Goal: Task Accomplishment & Management: Use online tool/utility

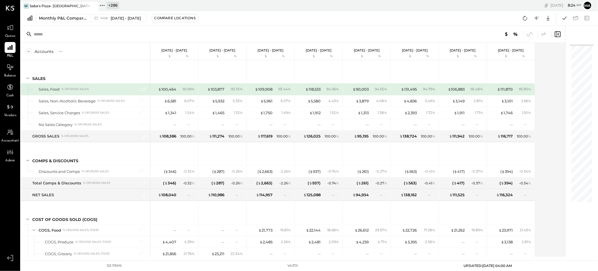
click at [94, 5] on icon at bounding box center [93, 6] width 7 height 7
click at [26, 5] on icon at bounding box center [24, 5] width 7 height 7
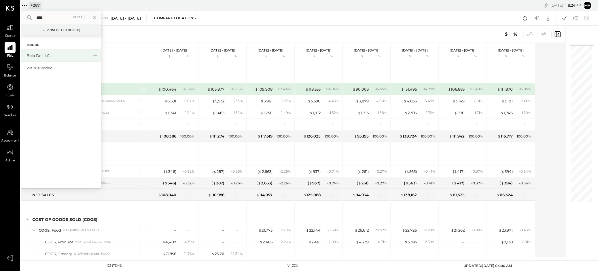
type input "****"
click at [40, 54] on div "Boia De LLC" at bounding box center [57, 55] width 62 height 5
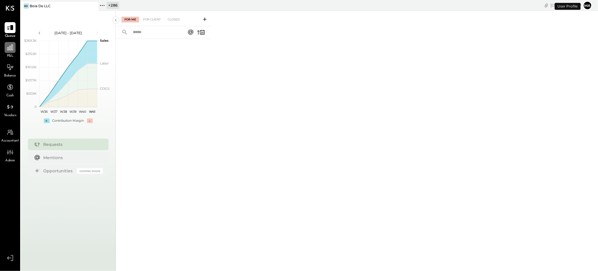
click at [9, 51] on icon at bounding box center [9, 47] width 7 height 7
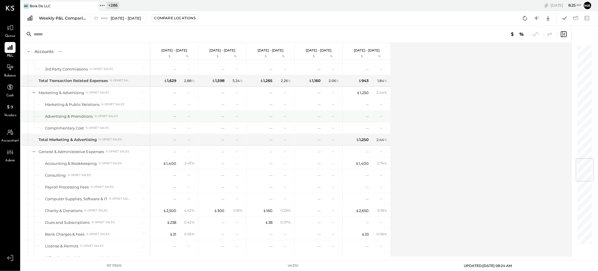
scroll to position [965, 0]
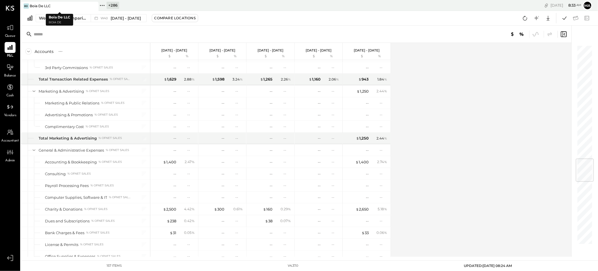
drag, startPoint x: 91, startPoint y: 5, endPoint x: 87, endPoint y: 5, distance: 4.0
click at [91, 5] on icon at bounding box center [93, 6] width 7 height 7
drag, startPoint x: 24, startPoint y: 6, endPoint x: 38, endPoint y: 7, distance: 13.3
click at [24, 6] on icon at bounding box center [24, 5] width 7 height 7
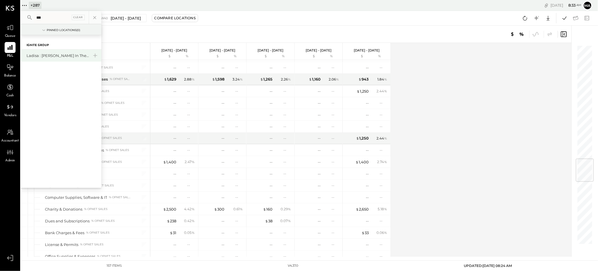
type input "***"
click at [42, 56] on div "Ladisa : O'Malley in the Alley" at bounding box center [57, 55] width 62 height 5
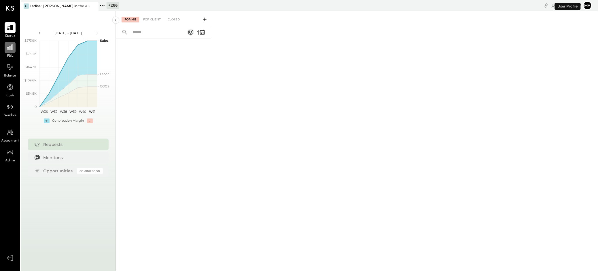
click at [12, 48] on icon at bounding box center [9, 47] width 7 height 7
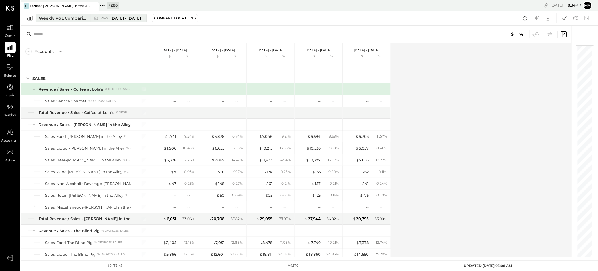
click at [94, 17] on icon at bounding box center [96, 18] width 6 height 6
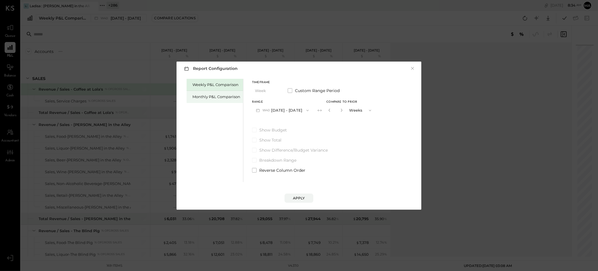
click at [217, 94] on div "Monthly P&L Comparison" at bounding box center [216, 96] width 48 height 5
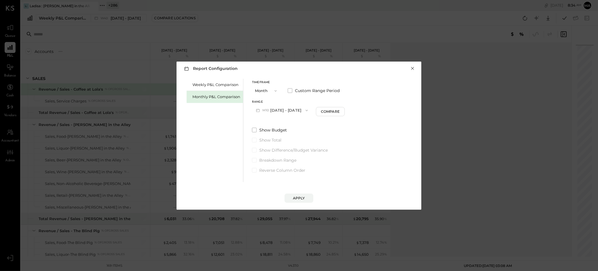
click at [411, 68] on button "×" at bounding box center [412, 69] width 5 height 6
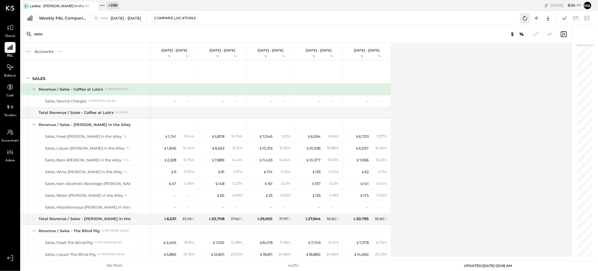
click at [525, 16] on icon at bounding box center [524, 17] width 7 height 7
click at [525, 18] on icon at bounding box center [524, 17] width 7 height 7
click at [103, 4] on icon at bounding box center [101, 5] width 7 height 7
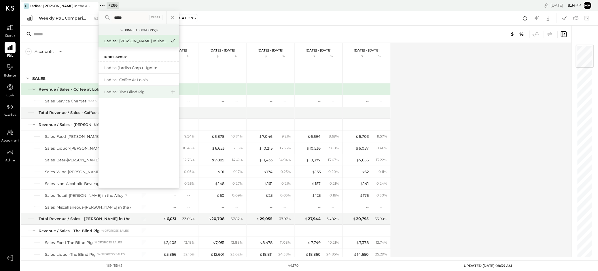
type input "*****"
click at [122, 91] on div "Ladisa : The Blind Pig" at bounding box center [135, 91] width 62 height 5
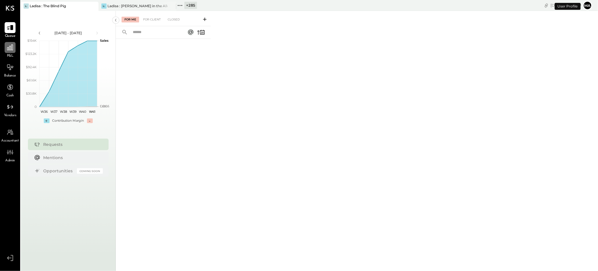
click at [12, 49] on icon at bounding box center [10, 48] width 6 height 6
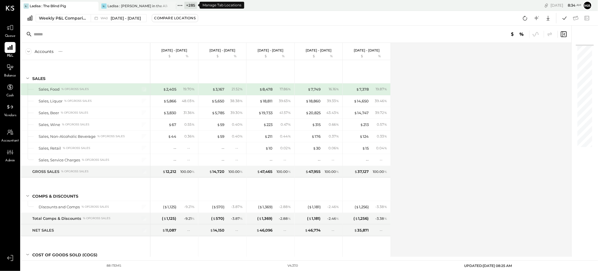
click at [180, 5] on icon at bounding box center [179, 5] width 7 height 7
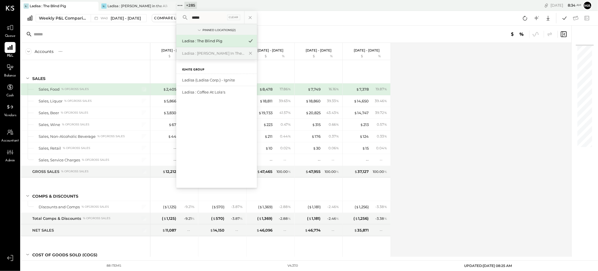
type input "*****"
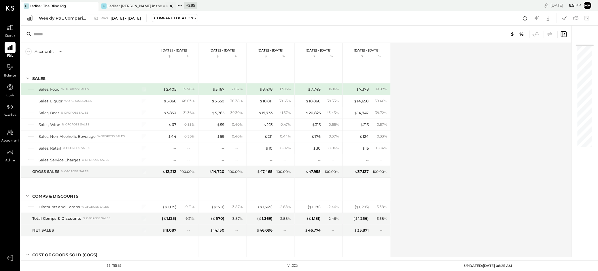
drag, startPoint x: 96, startPoint y: 7, endPoint x: 94, endPoint y: 5, distance: 3.7
click at [96, 7] on icon at bounding box center [93, 6] width 7 height 7
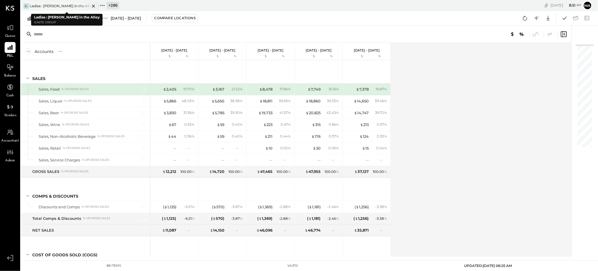
click at [93, 5] on icon at bounding box center [93, 6] width 7 height 7
click at [102, 5] on icon at bounding box center [102, 5] width 1 height 1
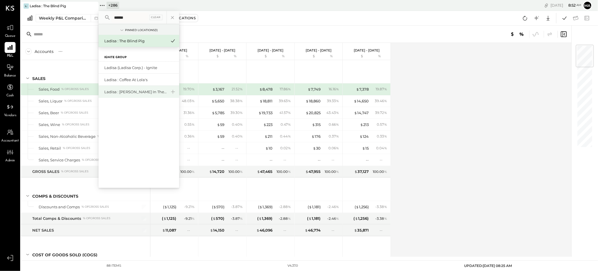
type input "******"
click at [142, 91] on div "Ladisa : [PERSON_NAME] in the Alley & The Blind Pig" at bounding box center [135, 91] width 62 height 5
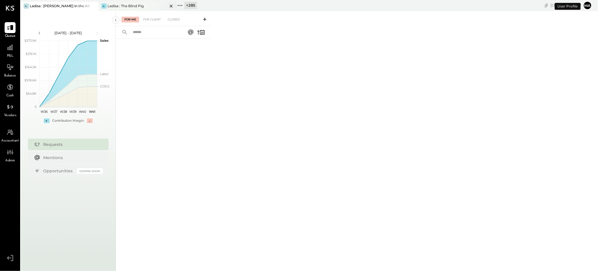
click at [169, 4] on icon at bounding box center [171, 6] width 7 height 7
click at [11, 52] on div at bounding box center [10, 47] width 11 height 11
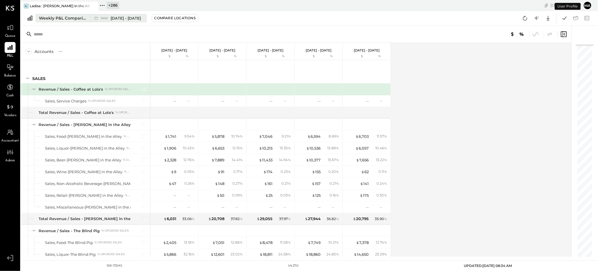
click at [93, 18] on icon at bounding box center [96, 18] width 6 height 6
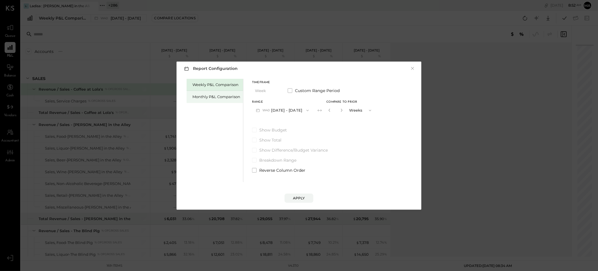
click at [216, 96] on div "Monthly P&L Comparison" at bounding box center [216, 96] width 48 height 5
click at [230, 85] on div "Weekly P&L Comparison" at bounding box center [216, 84] width 48 height 5
click at [324, 110] on div "Compare" at bounding box center [330, 111] width 19 height 5
click at [340, 109] on icon "button" at bounding box center [340, 110] width 1 height 3
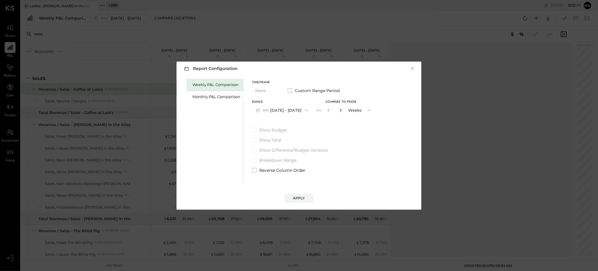
click at [340, 109] on icon "button" at bounding box center [340, 110] width 1 height 3
type input "*"
click at [302, 196] on div "Apply" at bounding box center [299, 198] width 12 height 5
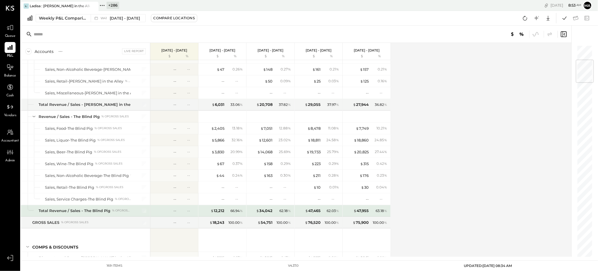
scroll to position [130, 0]
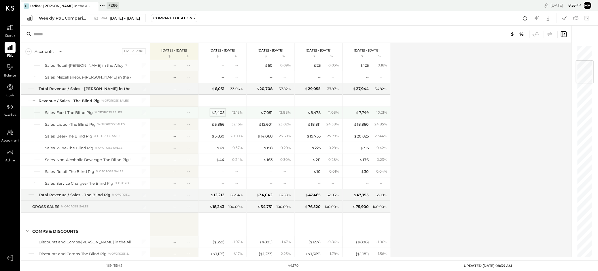
click at [219, 112] on div "$ 2,405" at bounding box center [217, 112] width 13 height 5
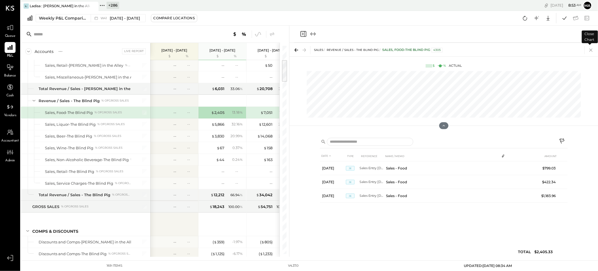
click at [591, 50] on icon at bounding box center [590, 50] width 3 height 3
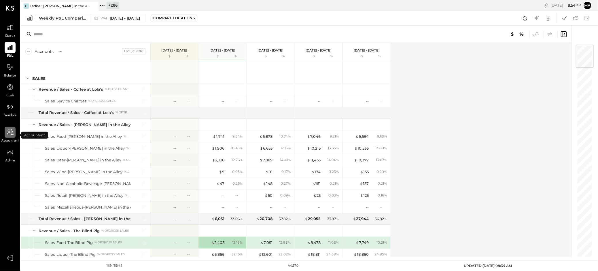
click at [7, 132] on icon at bounding box center [9, 132] width 7 height 7
select select "**"
select select "*******"
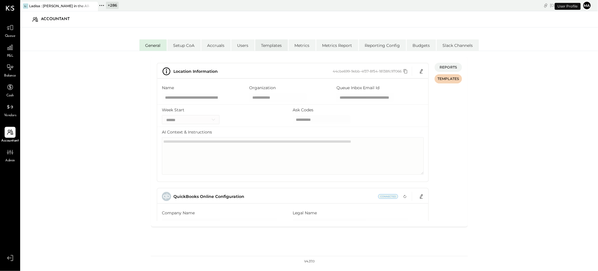
click at [267, 44] on li "Templates" at bounding box center [271, 45] width 33 height 12
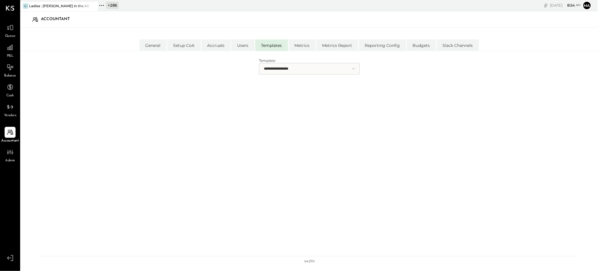
click at [281, 69] on select "**********" at bounding box center [309, 69] width 101 height 12
select select "**********"
click at [259, 63] on select "**********" at bounding box center [309, 69] width 101 height 12
select select "**********"
select select "******"
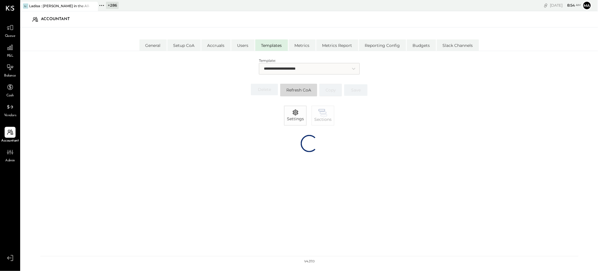
select select "*******"
select select "******"
select select "********"
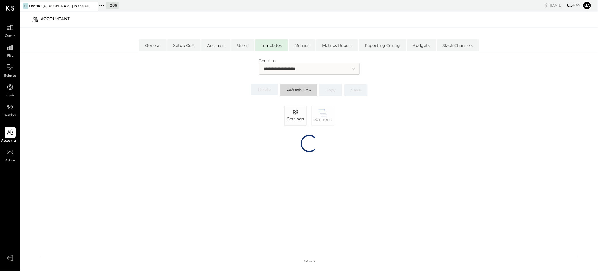
select select "********"
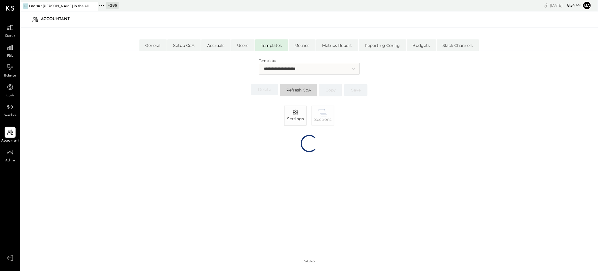
select select "********"
select select "*******"
select select "********"
select select "*******"
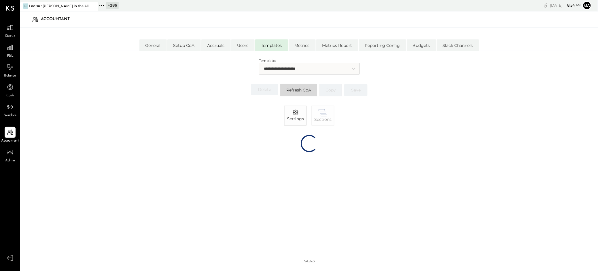
select select "*******"
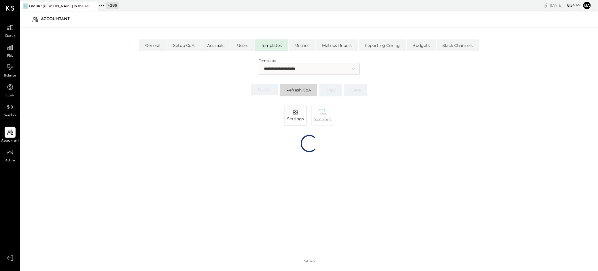
select select "*******"
select select "********"
select select "*******"
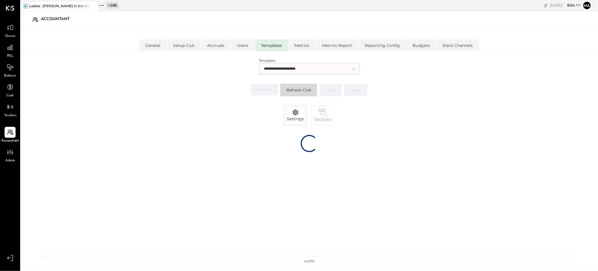
select select "*******"
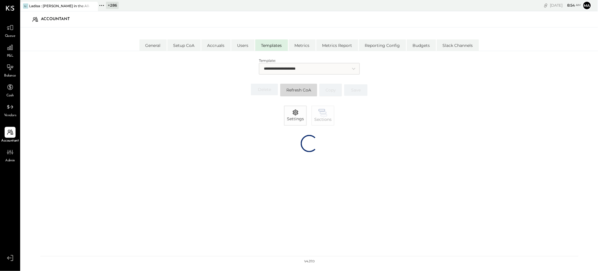
select select "*******"
select select "********"
select select "*******"
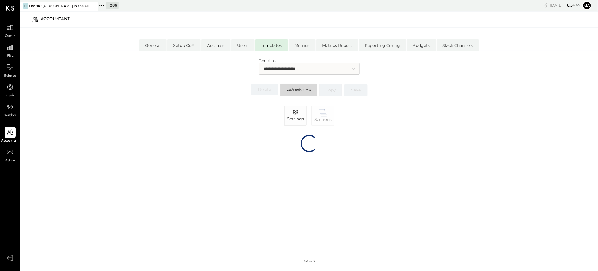
select select "*******"
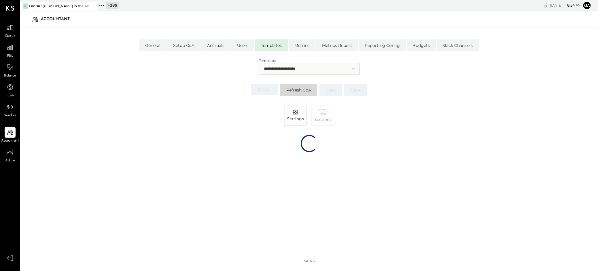
select select "*******"
select select "******"
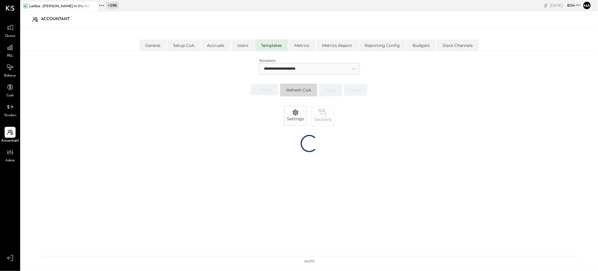
select select "*******"
select select "********"
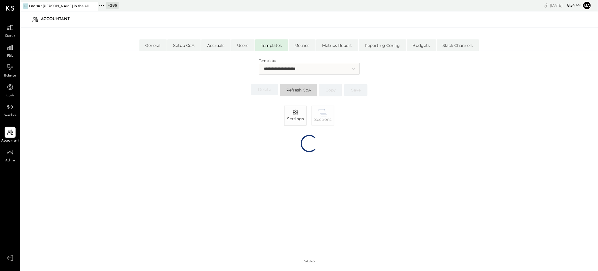
select select "*******"
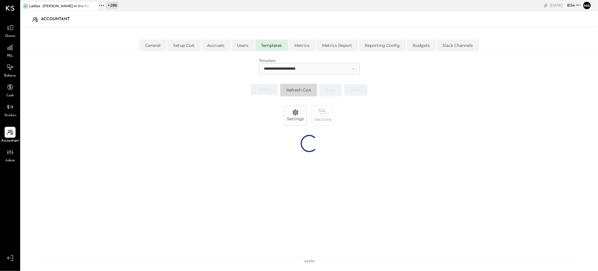
select select "********"
select select "*******"
select select "********"
select select "*******"
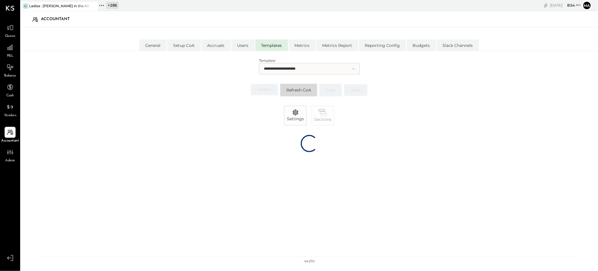
select select "*******"
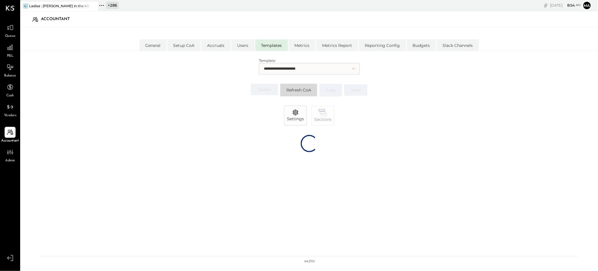
select select "*******"
select select "********"
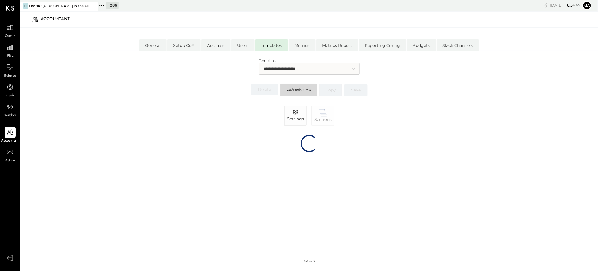
select select "*******"
select select "********"
select select "*******"
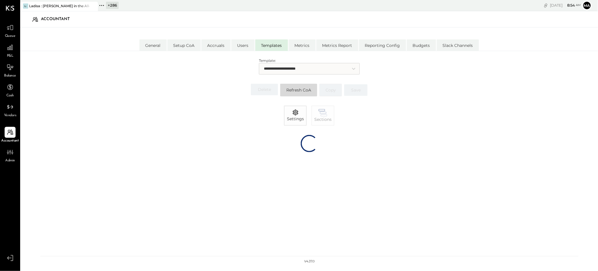
select select "*******"
select select "********"
select select "*******"
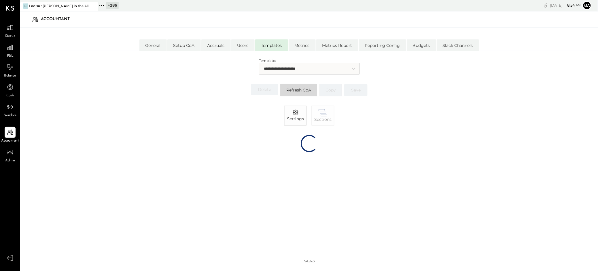
select select "*******"
select select "********"
select select "*******"
select select "********"
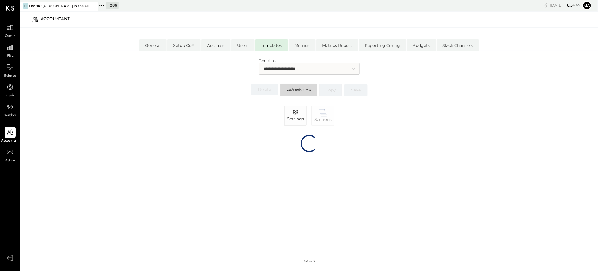
select select "*******"
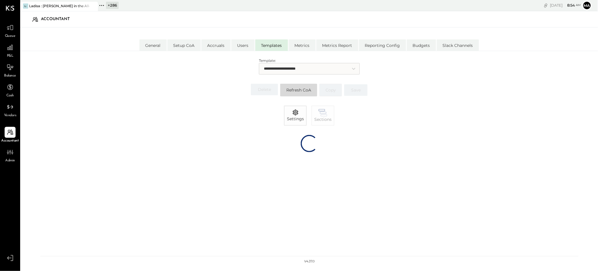
select select "*******"
select select "******"
select select "*******"
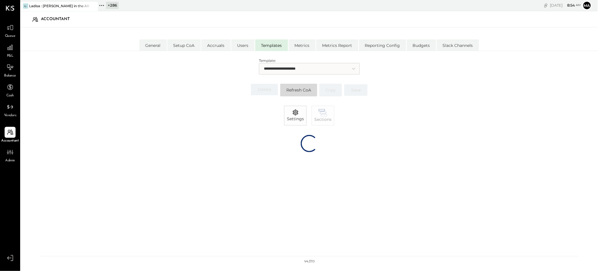
select select "*******"
select select "*****"
select select "******"
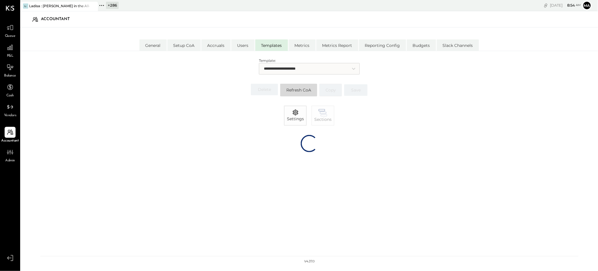
select select "********"
select select "*******"
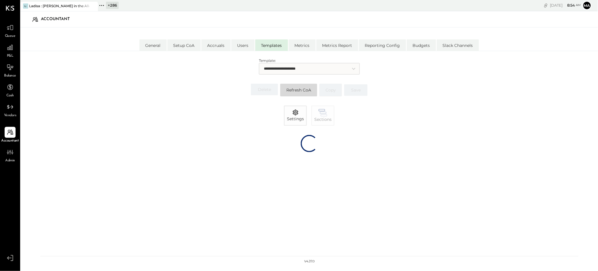
select select "*******"
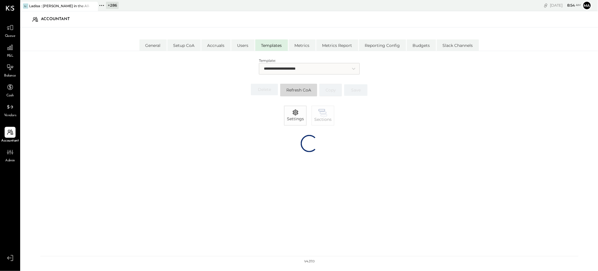
select select "*******"
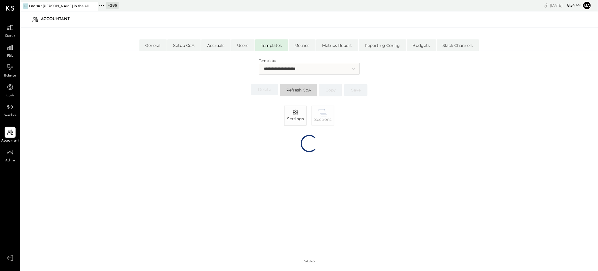
select select "*******"
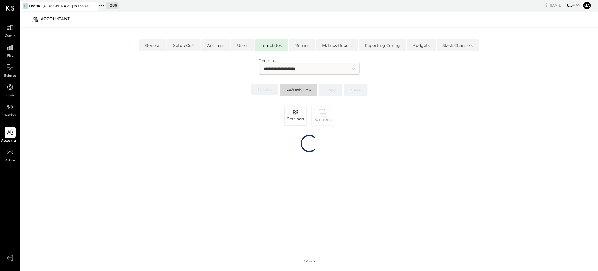
select select "*******"
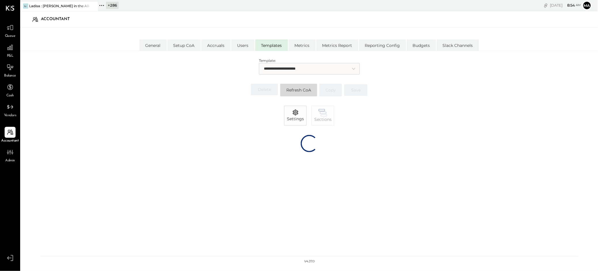
select select "*******"
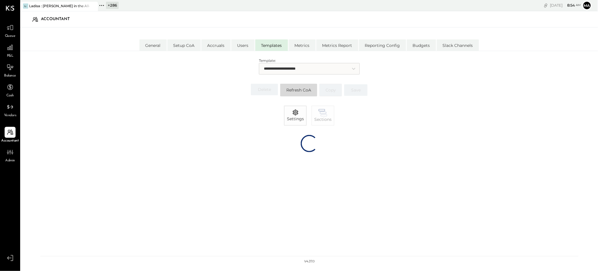
select select "*******"
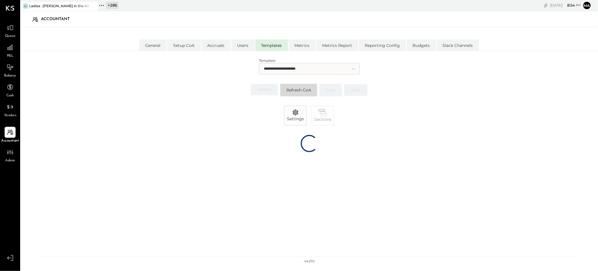
select select "*******"
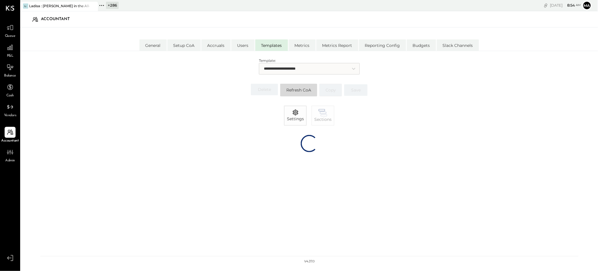
select select "*******"
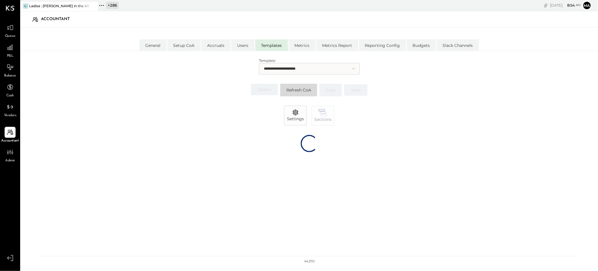
select select "*******"
select select "*****"
select select "********"
select select "*******"
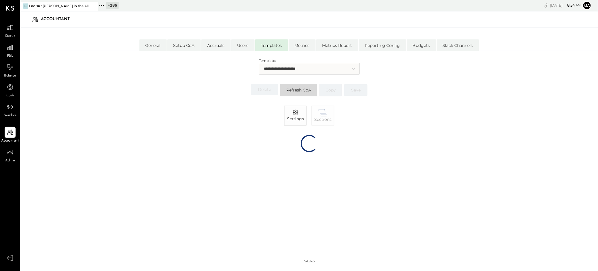
select select "*******"
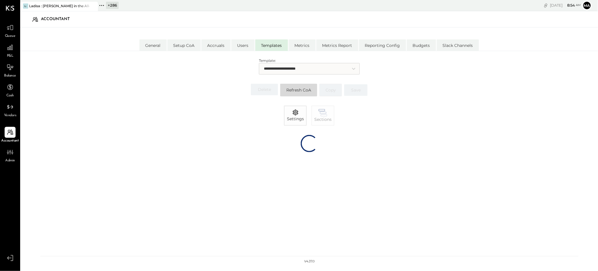
select select "*******"
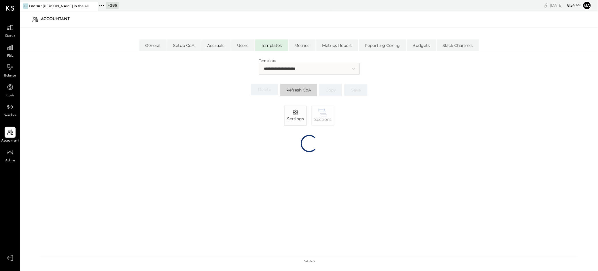
select select "*******"
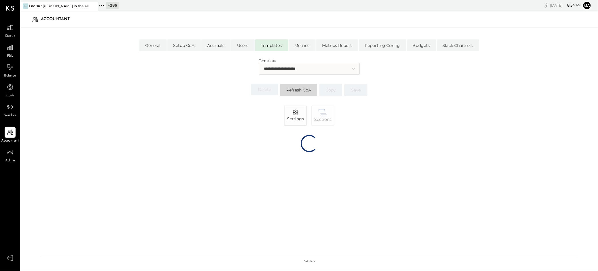
select select "*******"
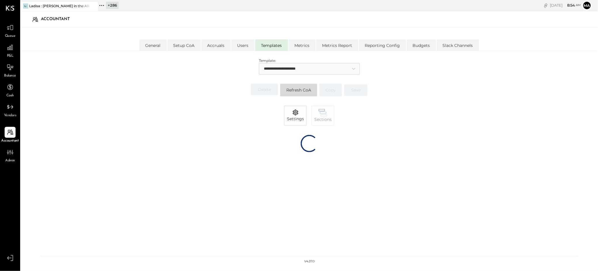
select select "*******"
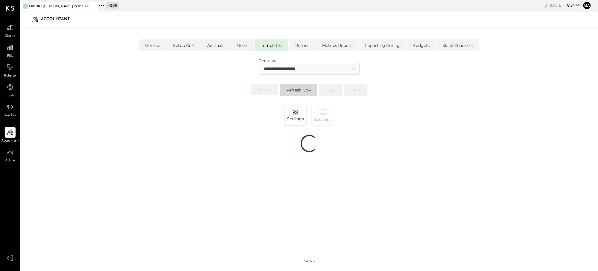
select select "*******"
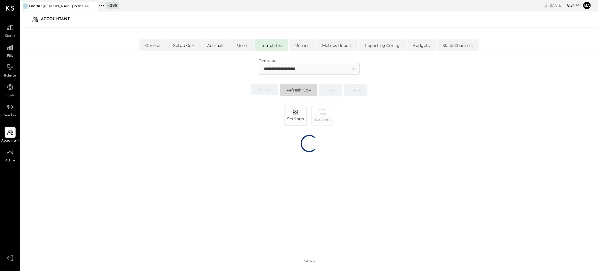
select select "*******"
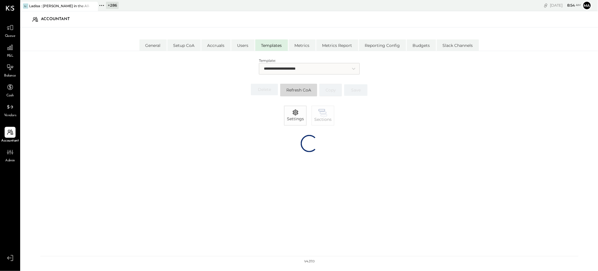
select select "*******"
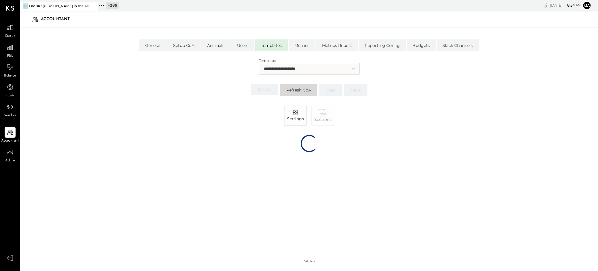
select select "*******"
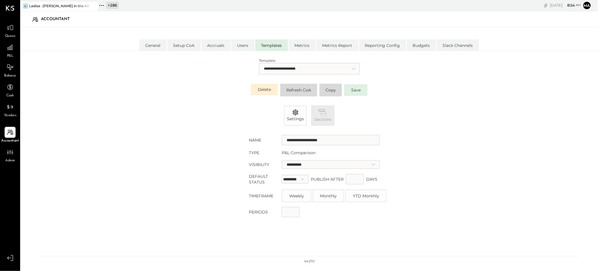
click at [324, 115] on icon "button" at bounding box center [322, 112] width 9 height 7
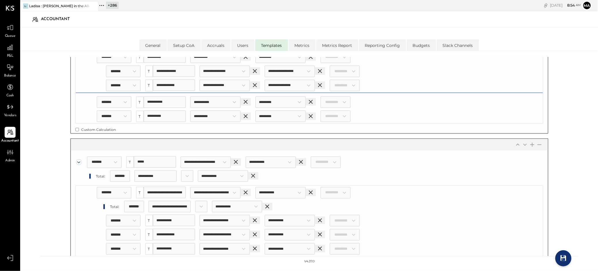
scroll to position [280, 0]
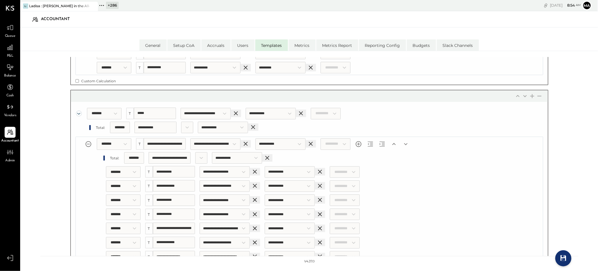
click at [176, 140] on input "**********" at bounding box center [165, 144] width 42 height 12
click at [124, 138] on select "***** ******* ****** ******* ******* ******* ******* ******* ****** ******" at bounding box center [114, 144] width 35 height 12
click at [97, 138] on select "***** ******* ****** ******* ******* ******* ******* ******* ****** ******" at bounding box center [114, 144] width 35 height 12
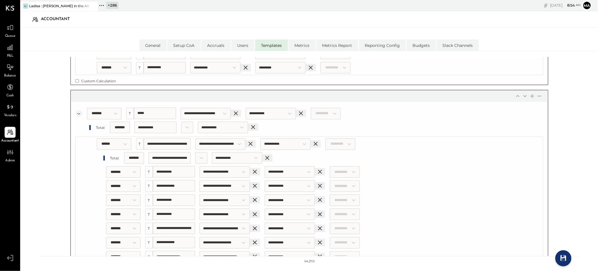
click at [143, 152] on select "***** ******* ****** ******* ******* ******* ******* ******* ****** ******" at bounding box center [134, 158] width 20 height 12
click at [124, 152] on select "***** ******* ****** ******* ******* ******* ******* ******* ****** ******" at bounding box center [134, 158] width 20 height 12
click at [565, 257] on icon at bounding box center [563, 258] width 6 height 6
click at [9, 49] on icon at bounding box center [9, 47] width 7 height 7
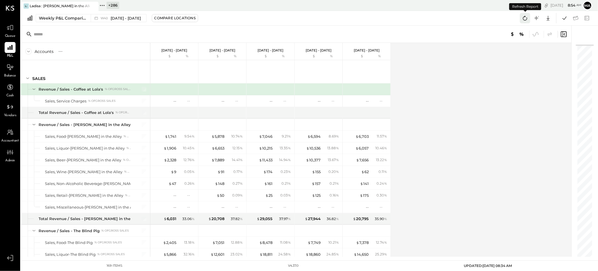
click at [524, 18] on icon at bounding box center [524, 17] width 7 height 7
click at [525, 18] on icon at bounding box center [524, 17] width 7 height 7
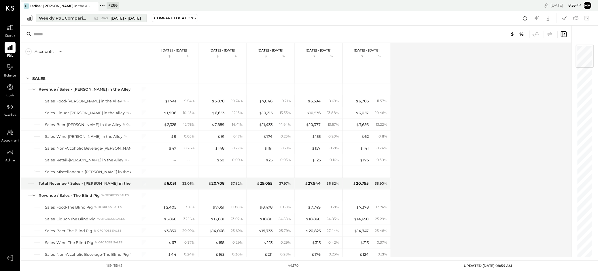
click at [86, 18] on div "Weekly P&L Comparison" at bounding box center [63, 18] width 48 height 6
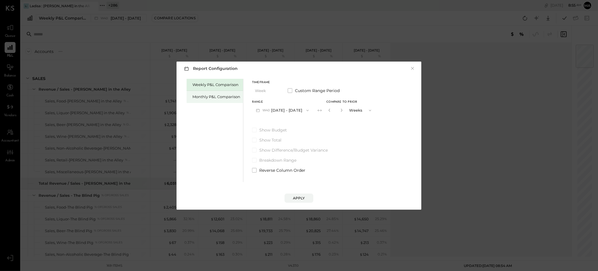
click at [204, 99] on div "Monthly P&L Comparison" at bounding box center [216, 96] width 48 height 5
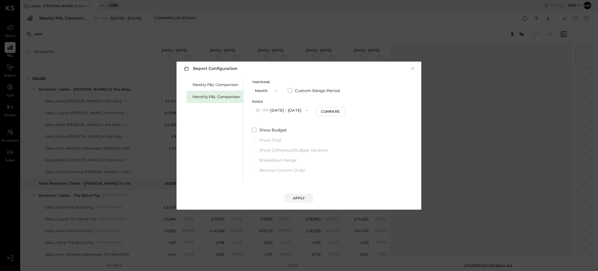
click at [285, 111] on button "M10 [DATE] - [DATE]" at bounding box center [282, 110] width 60 height 11
click at [286, 124] on span "[DATE] - [DATE]" at bounding box center [279, 123] width 27 height 5
click at [324, 112] on div "Compare" at bounding box center [331, 111] width 19 height 5
click at [341, 110] on icon "button" at bounding box center [341, 110] width 3 height 3
drag, startPoint x: 341, startPoint y: 110, endPoint x: 321, endPoint y: 158, distance: 51.8
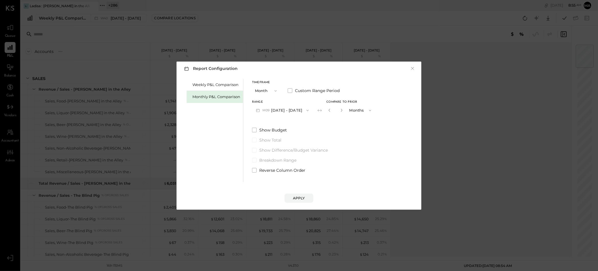
click at [341, 110] on icon "button" at bounding box center [341, 110] width 3 height 3
click at [298, 196] on div "Apply" at bounding box center [299, 198] width 12 height 5
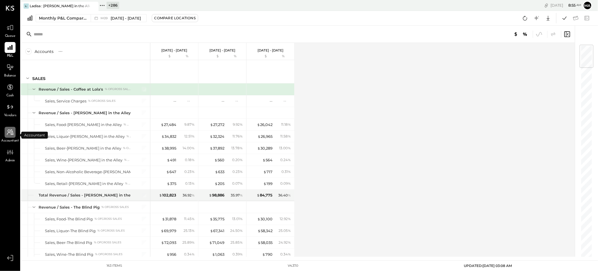
click at [10, 133] on icon at bounding box center [10, 133] width 7 height 6
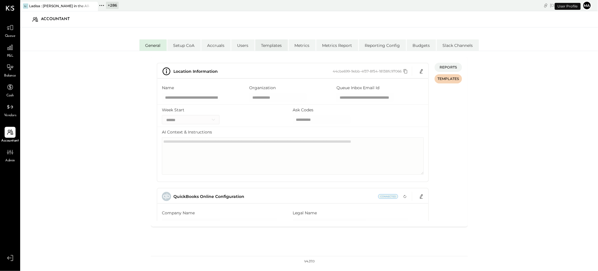
click at [273, 44] on li "Templates" at bounding box center [271, 45] width 33 height 12
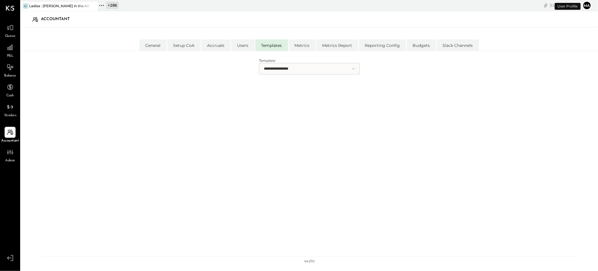
click at [285, 67] on select "**********" at bounding box center [309, 69] width 101 height 12
click at [259, 63] on select "**********" at bounding box center [309, 69] width 101 height 12
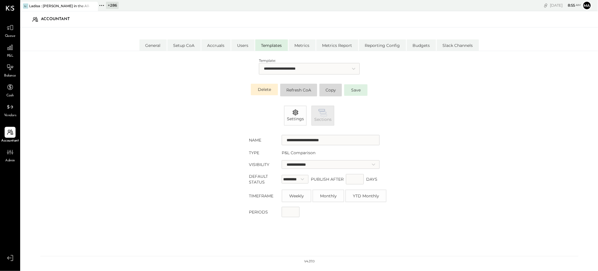
click at [321, 115] on icon "button" at bounding box center [324, 116] width 6 height 2
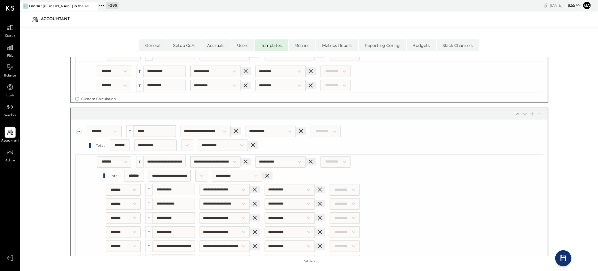
scroll to position [263, 0]
click at [121, 156] on select "***** ******* ****** ******* ******* ******* ******* ******* ****** ******" at bounding box center [114, 162] width 35 height 12
click at [97, 156] on select "***** ******* ****** ******* ******* ******* ******* ******* ****** ******" at bounding box center [114, 162] width 35 height 12
click at [143, 170] on select "***** ******* ****** ******* ******* ******* ******* ******* ****** ******" at bounding box center [134, 176] width 20 height 12
click at [124, 170] on select "***** ******* ****** ******* ******* ******* ******* ******* ****** ******" at bounding box center [134, 176] width 20 height 12
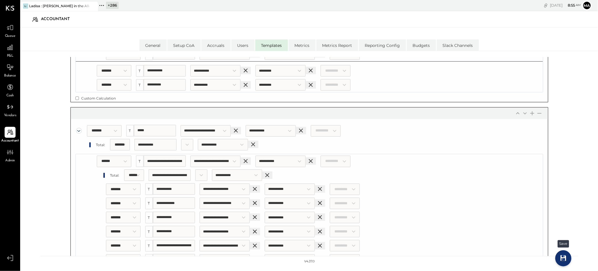
click at [561, 259] on icon at bounding box center [563, 258] width 6 height 6
click at [10, 48] on icon at bounding box center [10, 48] width 6 height 6
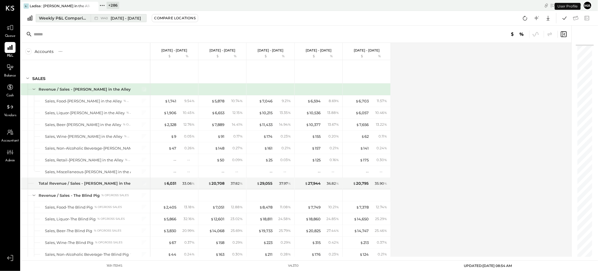
click at [93, 18] on div "W40 [DATE] - [DATE]" at bounding box center [117, 17] width 53 height 7
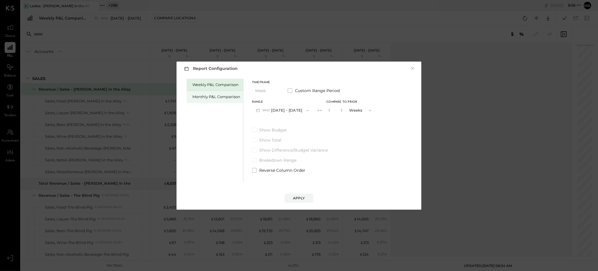
click at [225, 98] on div "Monthly P&L Comparison" at bounding box center [216, 96] width 48 height 5
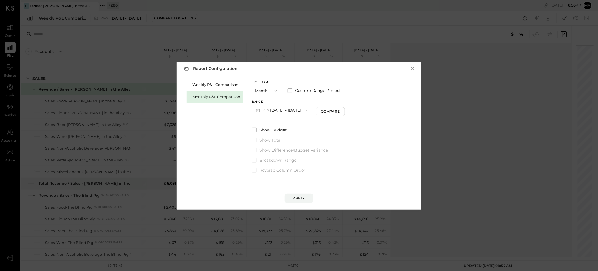
click at [304, 110] on icon "button" at bounding box center [306, 110] width 5 height 5
click at [284, 124] on span "[DATE] - [DATE]" at bounding box center [279, 123] width 27 height 5
click at [333, 112] on div "Compare" at bounding box center [331, 111] width 19 height 5
click at [340, 112] on button "button" at bounding box center [341, 110] width 5 height 6
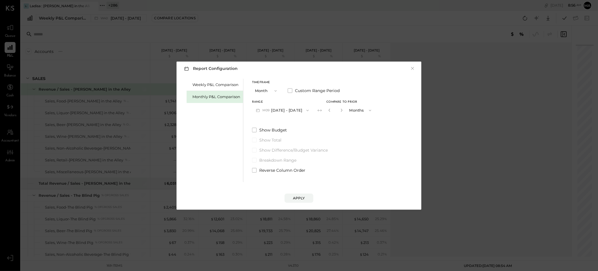
drag, startPoint x: 340, startPoint y: 112, endPoint x: 328, endPoint y: 174, distance: 63.2
click at [340, 112] on button "button" at bounding box center [341, 110] width 5 height 6
click at [300, 196] on div "Apply" at bounding box center [299, 198] width 12 height 5
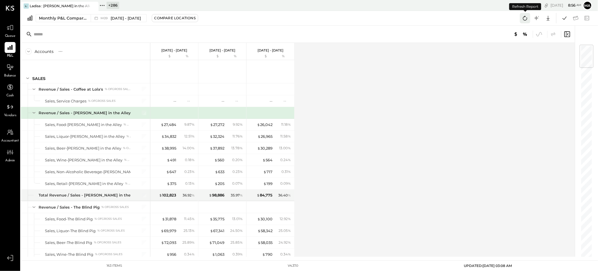
click at [524, 18] on icon at bounding box center [524, 17] width 7 height 7
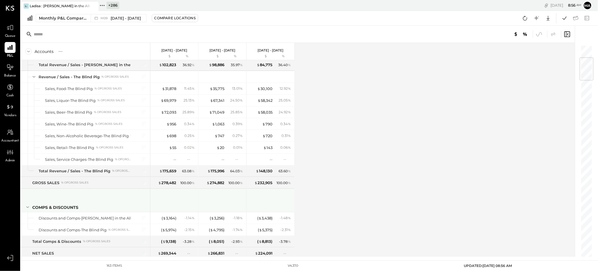
scroll to position [104, 0]
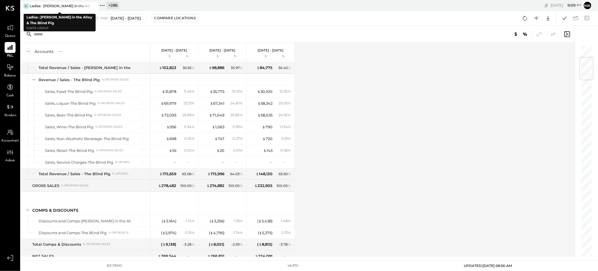
click at [93, 6] on icon at bounding box center [93, 6] width 3 height 3
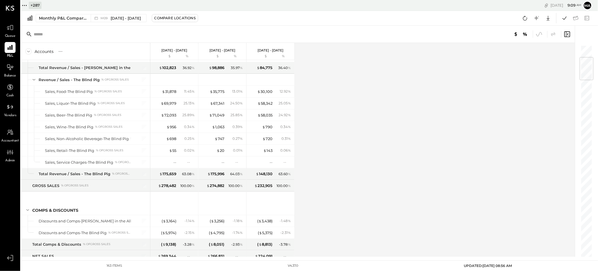
click at [26, 5] on icon at bounding box center [24, 5] width 7 height 7
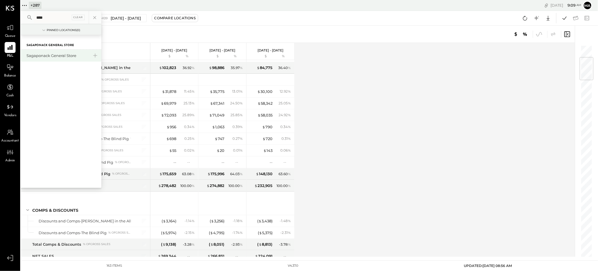
click at [48, 54] on div "Sagaponack General Store" at bounding box center [57, 55] width 62 height 5
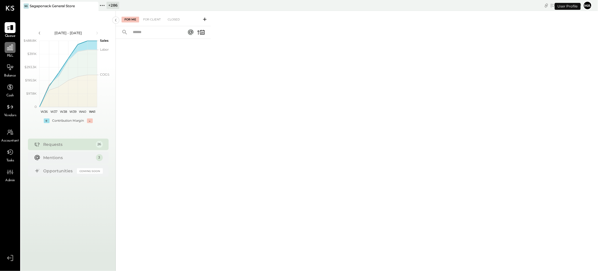
click at [11, 50] on icon at bounding box center [9, 47] width 7 height 7
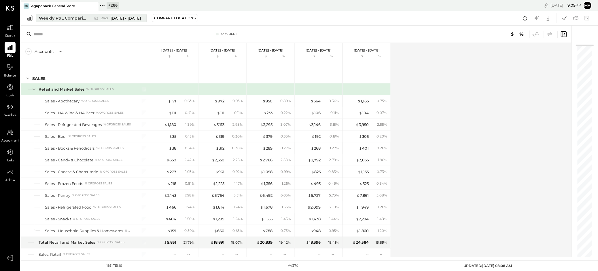
click at [105, 19] on span "W40" at bounding box center [104, 18] width 9 height 3
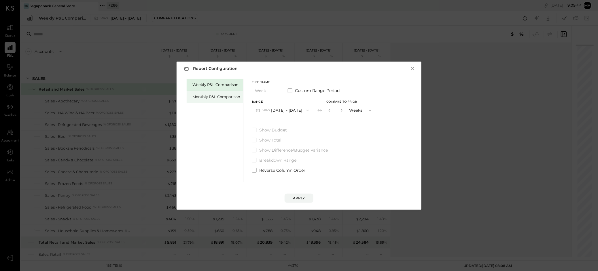
click at [226, 96] on div "Monthly P&L Comparison" at bounding box center [216, 96] width 48 height 5
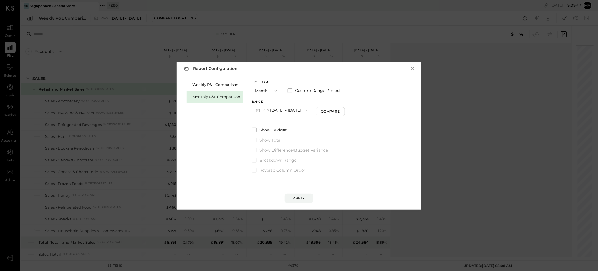
click at [304, 111] on icon "button" at bounding box center [306, 110] width 5 height 5
click at [288, 125] on span "[DATE] - [DATE]" at bounding box center [279, 123] width 27 height 5
click at [299, 196] on div "Apply" at bounding box center [299, 198] width 12 height 5
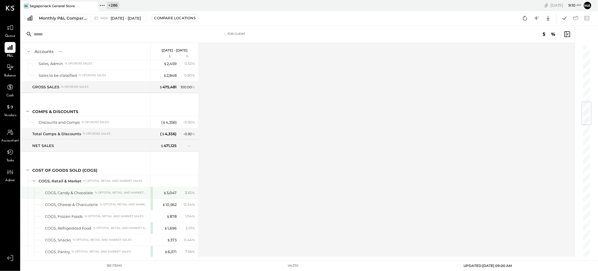
scroll to position [492, 0]
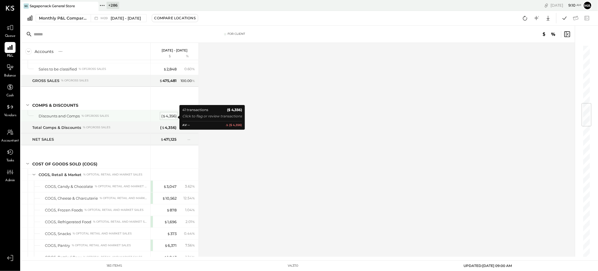
click at [168, 116] on div "( $ 4,356 )" at bounding box center [168, 115] width 15 height 5
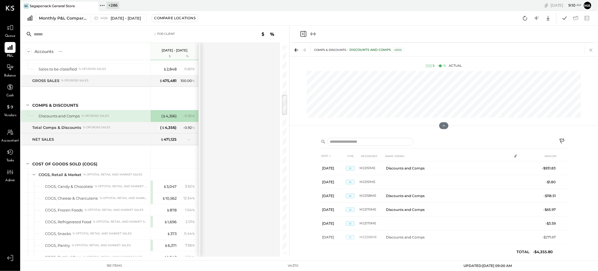
click at [590, 49] on icon at bounding box center [590, 50] width 3 height 3
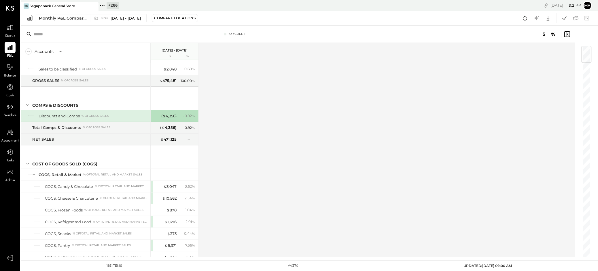
click at [93, 7] on icon at bounding box center [93, 6] width 7 height 7
click at [24, 5] on icon at bounding box center [24, 5] width 7 height 7
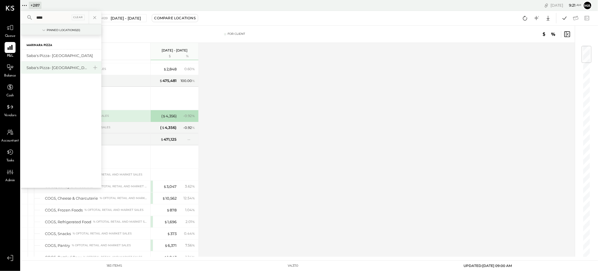
click at [51, 66] on div "Saba's Pizza- [GEOGRAPHIC_DATA]" at bounding box center [57, 67] width 62 height 5
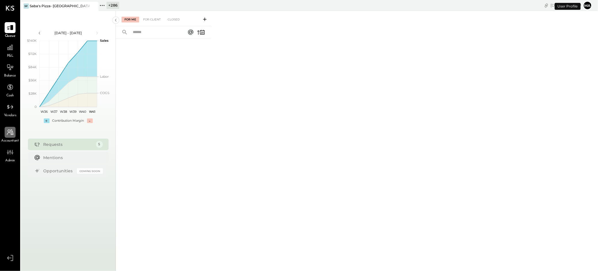
click at [12, 134] on icon at bounding box center [10, 133] width 7 height 6
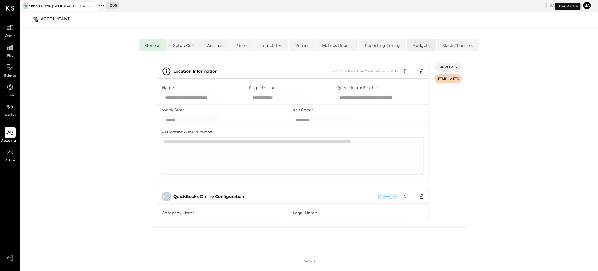
click at [421, 44] on li "Budgets" at bounding box center [420, 45] width 29 height 12
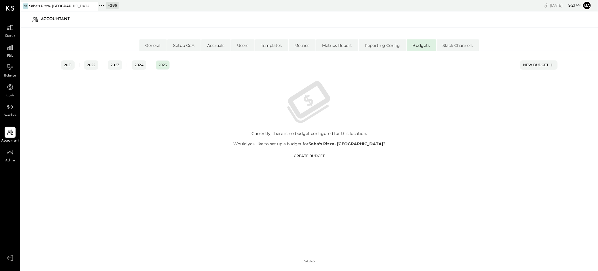
click at [309, 155] on div "Create Budget" at bounding box center [309, 155] width 31 height 5
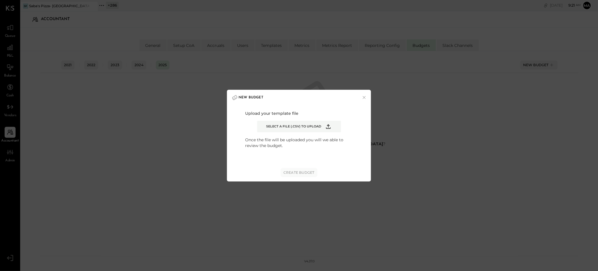
click at [300, 127] on span "Select a file (.csv) to upload" at bounding box center [293, 126] width 55 height 5
click at [0, 0] on input "Select a file (.csv) to upload" at bounding box center [0, 0] width 0 height 0
click at [299, 172] on div "Create Budget" at bounding box center [298, 172] width 31 height 5
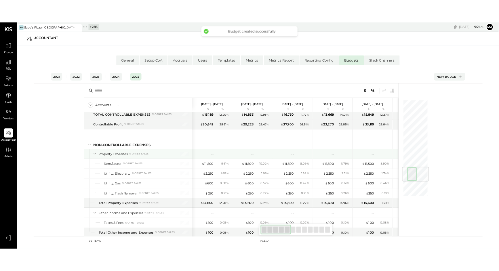
scroll to position [854, 0]
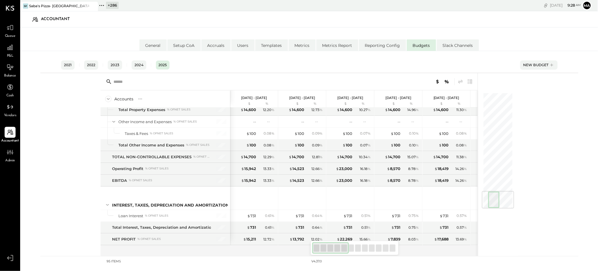
click at [94, 5] on icon at bounding box center [92, 6] width 7 height 7
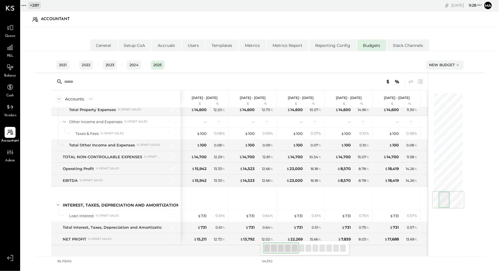
click at [23, 5] on icon at bounding box center [23, 5] width 7 height 7
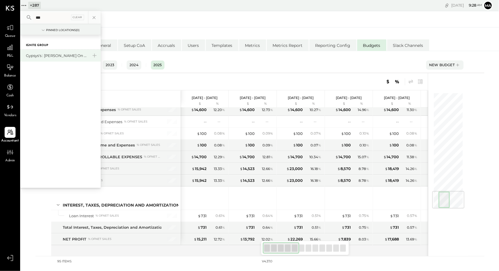
click at [55, 54] on div "Gypsys's : [PERSON_NAME] on the levee" at bounding box center [57, 55] width 62 height 5
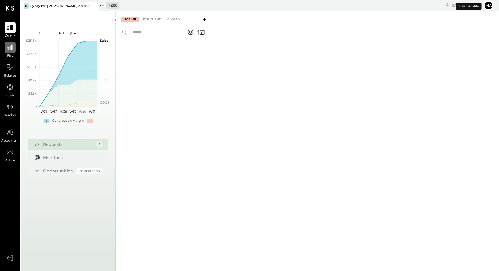
click at [9, 50] on icon at bounding box center [9, 47] width 7 height 7
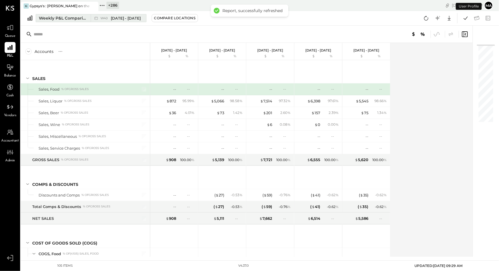
click at [116, 18] on span "[DATE] - [DATE]" at bounding box center [126, 18] width 30 height 5
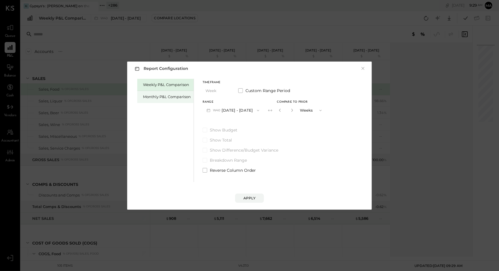
click at [166, 96] on div "Monthly P&L Comparison" at bounding box center [167, 96] width 48 height 5
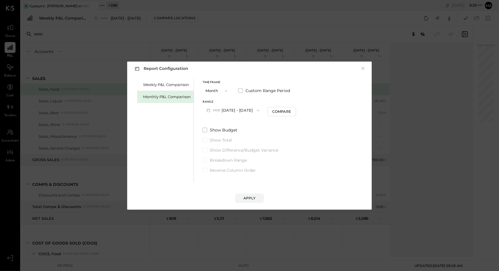
click at [256, 111] on icon "button" at bounding box center [258, 110] width 5 height 5
click at [235, 125] on span "[DATE] - [DATE]" at bounding box center [230, 123] width 27 height 5
click at [226, 91] on icon "button" at bounding box center [226, 90] width 2 height 1
click at [212, 112] on span "YTD" at bounding box center [210, 111] width 6 height 4
click at [204, 115] on span at bounding box center [205, 115] width 5 height 5
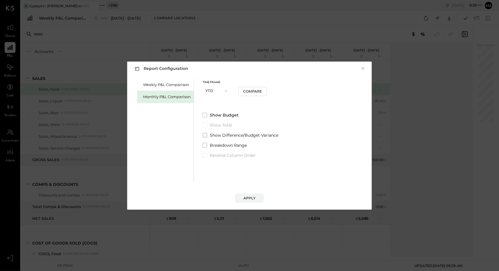
click at [205, 134] on span at bounding box center [205, 135] width 5 height 5
click at [247, 197] on div "Apply" at bounding box center [250, 198] width 12 height 5
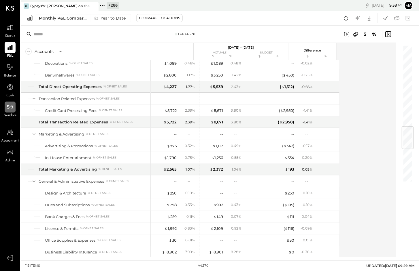
scroll to position [686, 0]
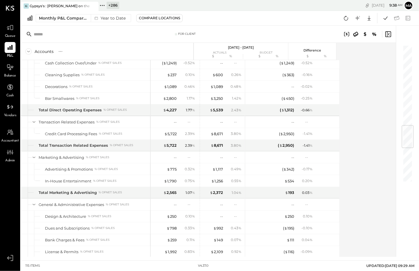
click at [94, 5] on icon at bounding box center [93, 6] width 3 height 3
click at [25, 6] on icon at bounding box center [24, 5] width 7 height 7
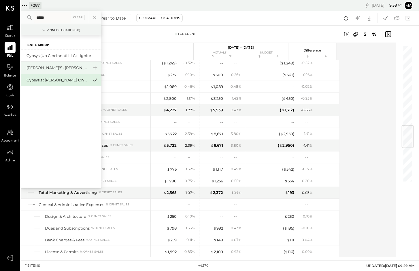
click at [50, 69] on div "[PERSON_NAME]'s : [PERSON_NAME]'s" at bounding box center [57, 67] width 62 height 5
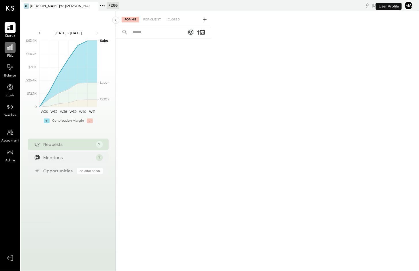
click at [9, 50] on icon at bounding box center [10, 48] width 6 height 6
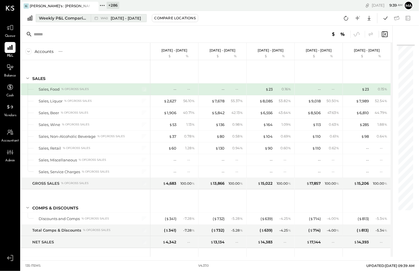
click at [96, 18] on icon at bounding box center [96, 18] width 6 height 6
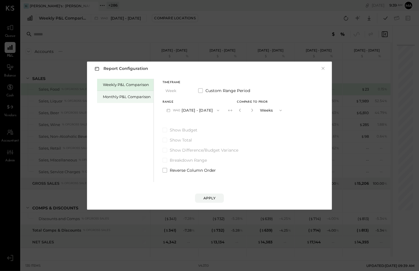
click at [132, 96] on div "Monthly P&L Comparison" at bounding box center [127, 96] width 48 height 5
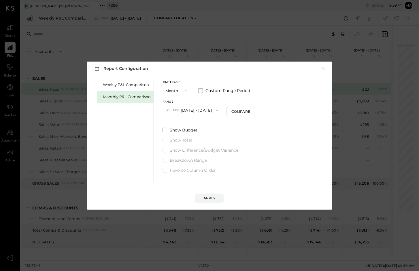
click at [178, 89] on button "Month" at bounding box center [176, 91] width 29 height 11
drag, startPoint x: 172, startPoint y: 114, endPoint x: 175, endPoint y: 114, distance: 2.9
click at [172, 113] on span "YTD" at bounding box center [170, 111] width 6 height 4
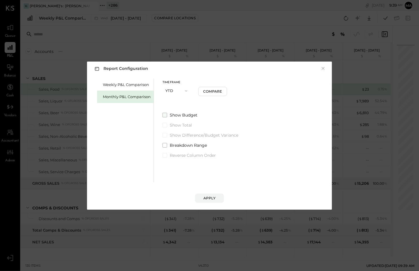
click at [164, 114] on span at bounding box center [164, 115] width 5 height 5
click at [164, 134] on span at bounding box center [164, 135] width 5 height 5
click at [209, 198] on div "Apply" at bounding box center [209, 198] width 12 height 5
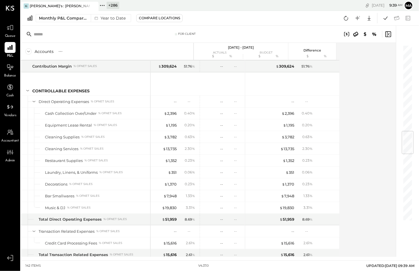
scroll to position [731, 0]
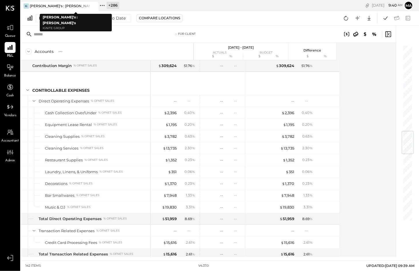
drag, startPoint x: 95, startPoint y: 6, endPoint x: 54, endPoint y: 6, distance: 40.6
click at [95, 6] on icon at bounding box center [93, 6] width 7 height 7
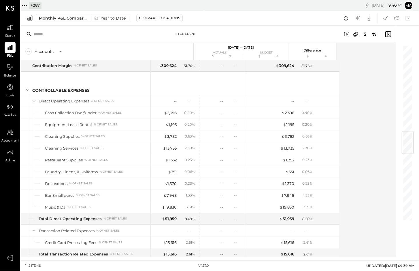
click at [26, 5] on icon at bounding box center [26, 5] width 1 height 1
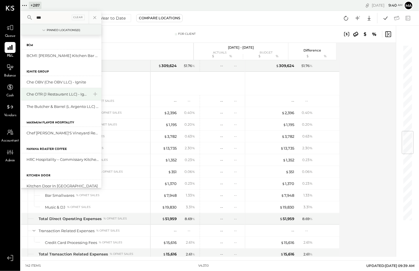
click at [48, 93] on div "Che OTR (J Restaurant LLC) - Ignite" at bounding box center [57, 94] width 62 height 5
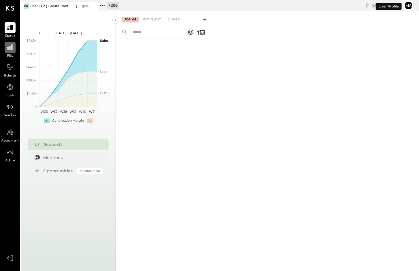
click at [9, 53] on div at bounding box center [10, 47] width 11 height 11
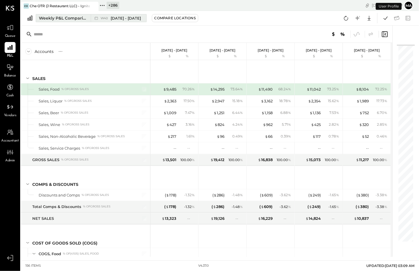
click at [88, 18] on button "Weekly P&L Comparison W40 [DATE] - [DATE]" at bounding box center [91, 18] width 111 height 8
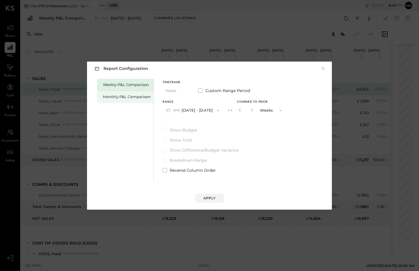
click at [134, 98] on div "Monthly P&L Comparison" at bounding box center [127, 96] width 48 height 5
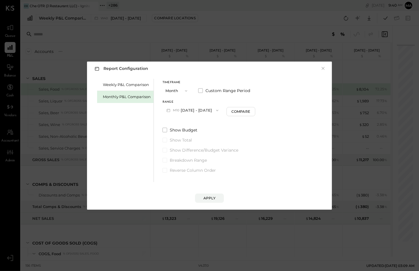
click at [197, 109] on button "M10 [DATE] - [DATE]" at bounding box center [192, 110] width 60 height 11
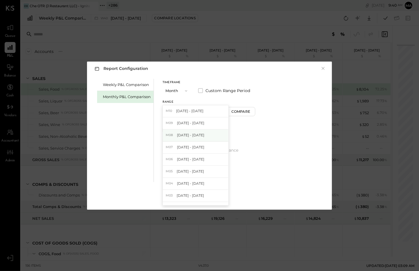
click at [190, 135] on span "[DATE] - [DATE]" at bounding box center [190, 135] width 27 height 5
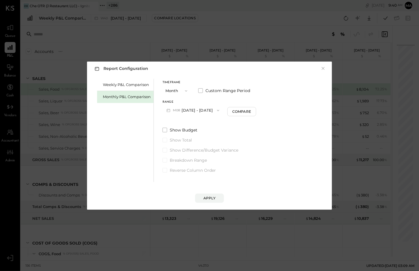
click at [174, 88] on button "Month" at bounding box center [176, 91] width 29 height 11
drag, startPoint x: 174, startPoint y: 111, endPoint x: 217, endPoint y: 113, distance: 42.7
click at [174, 111] on div "YTD" at bounding box center [177, 111] width 28 height 10
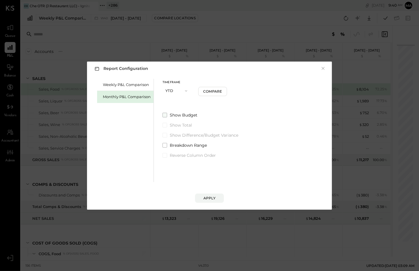
click at [166, 114] on span at bounding box center [164, 115] width 5 height 5
click at [166, 134] on span at bounding box center [164, 135] width 5 height 5
click at [206, 198] on div "Apply" at bounding box center [209, 198] width 12 height 5
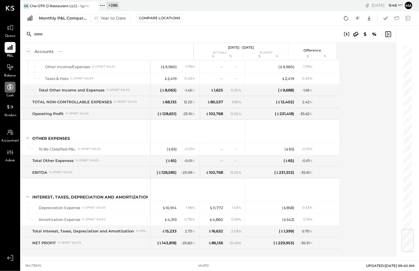
scroll to position [1566, 0]
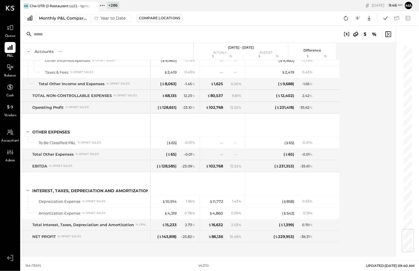
click at [93, 5] on icon at bounding box center [93, 6] width 7 height 7
click at [25, 5] on icon at bounding box center [24, 5] width 7 height 7
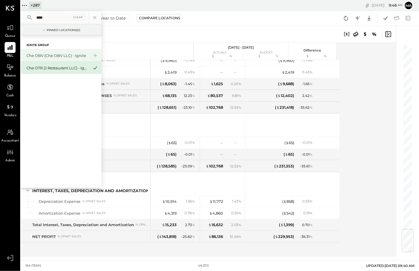
click at [40, 54] on div "Che OBV (Che OBV LLC) - Ignite" at bounding box center [57, 55] width 62 height 5
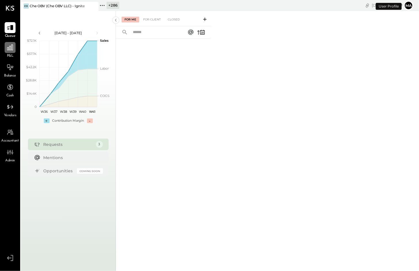
click at [11, 48] on icon at bounding box center [10, 48] width 6 height 6
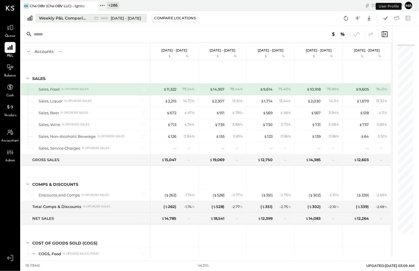
click at [97, 16] on icon at bounding box center [96, 18] width 6 height 6
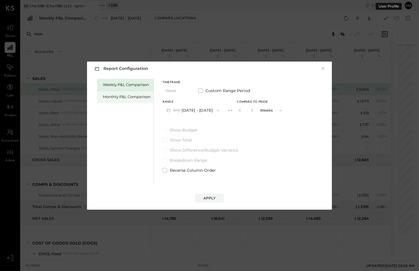
click at [113, 97] on div "Monthly P&L Comparison" at bounding box center [127, 96] width 48 height 5
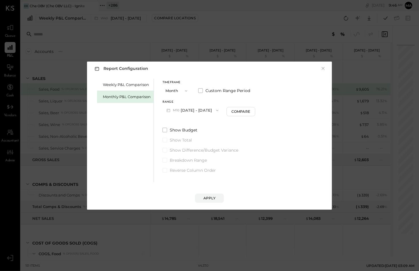
click at [178, 91] on button "Month" at bounding box center [176, 91] width 29 height 11
click at [176, 113] on div "YTD" at bounding box center [177, 111] width 28 height 10
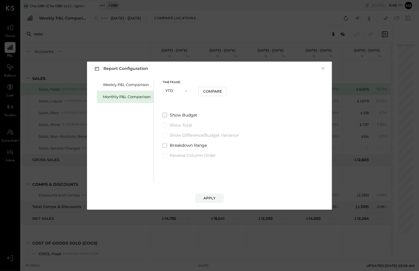
click at [165, 114] on span at bounding box center [164, 115] width 5 height 5
click at [166, 134] on span at bounding box center [164, 135] width 5 height 5
click at [207, 199] on div "Apply" at bounding box center [209, 198] width 12 height 5
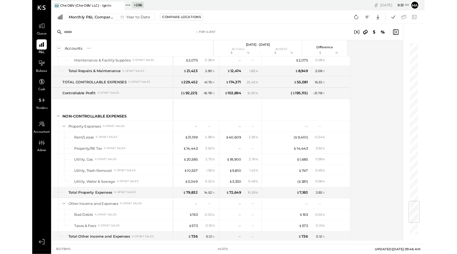
scroll to position [1451, 0]
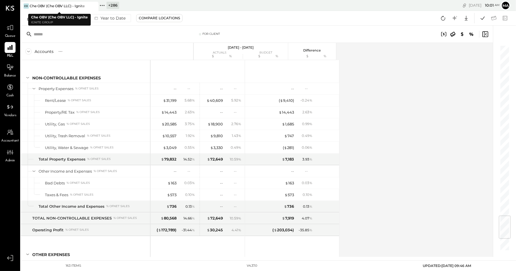
click at [94, 5] on icon at bounding box center [93, 6] width 3 height 3
click at [25, 5] on icon at bounding box center [24, 5] width 7 height 7
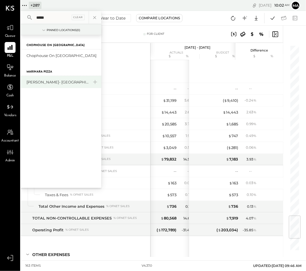
click at [48, 82] on div "[PERSON_NAME]- [GEOGRAPHIC_DATA]" at bounding box center [57, 81] width 62 height 5
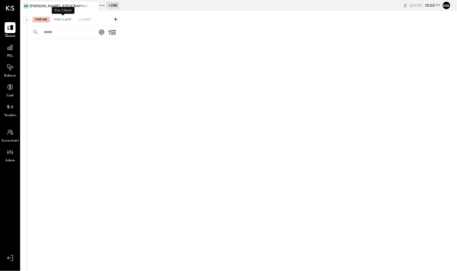
click at [60, 18] on div "For Client" at bounding box center [62, 20] width 23 height 6
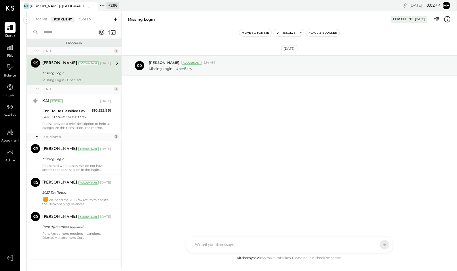
click at [187, 126] on div "[DATE] [PERSON_NAME] Accountant 5:14 AM Missing Login - UberEats" at bounding box center [289, 140] width 335 height 229
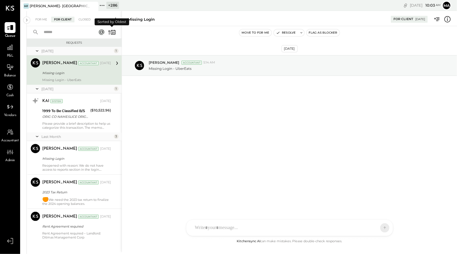
click at [113, 31] on icon at bounding box center [112, 32] width 8 height 8
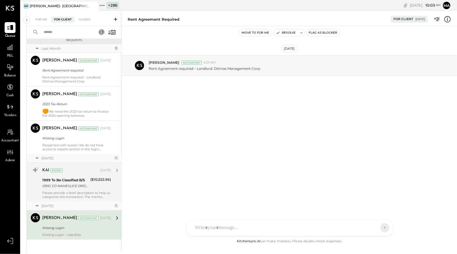
scroll to position [6, 0]
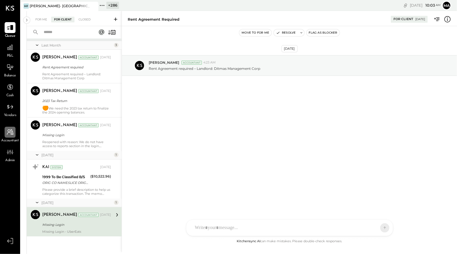
click at [14, 133] on div at bounding box center [10, 132] width 11 height 11
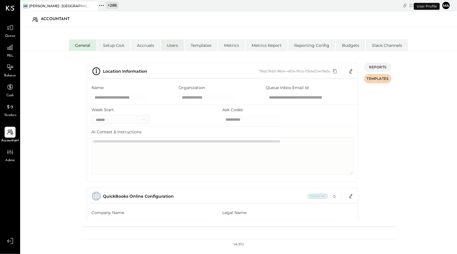
click at [172, 44] on li "Users" at bounding box center [172, 45] width 23 height 12
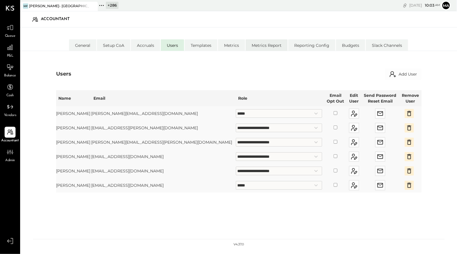
click at [262, 47] on li "Metrics Report" at bounding box center [267, 45] width 42 height 12
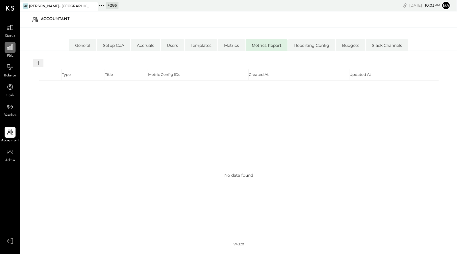
click at [8, 49] on icon at bounding box center [9, 47] width 7 height 7
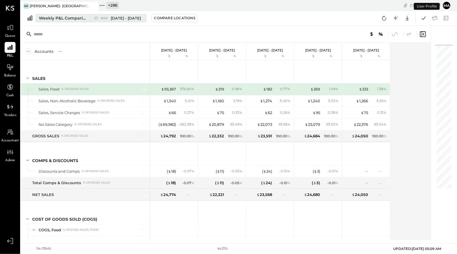
click at [89, 17] on button "Weekly P&L Comparison W40 [DATE] - [DATE]" at bounding box center [91, 18] width 111 height 8
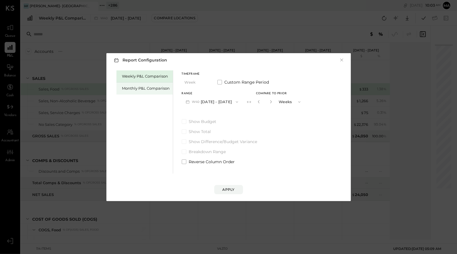
click at [143, 88] on div "Monthly P&L Comparison" at bounding box center [146, 88] width 48 height 5
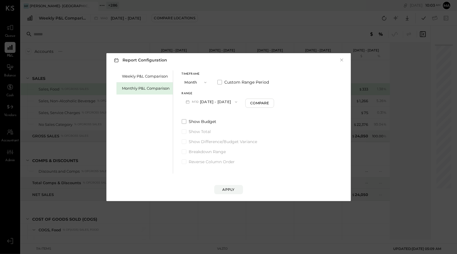
click at [222, 101] on button "M10 [DATE] - [DATE]" at bounding box center [212, 102] width 60 height 11
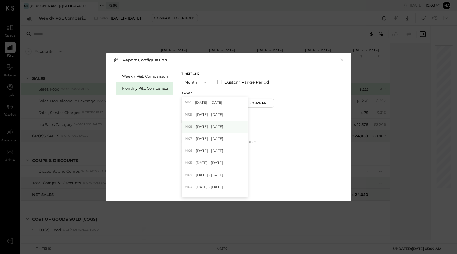
click at [212, 128] on span "[DATE] - [DATE]" at bounding box center [209, 126] width 27 height 5
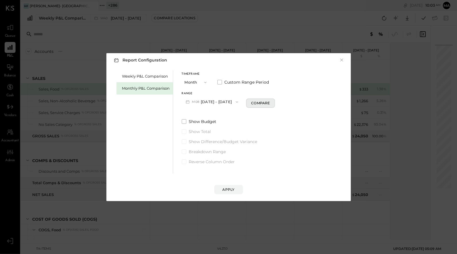
click at [255, 103] on div "Compare" at bounding box center [260, 103] width 19 height 5
click at [270, 102] on icon "button" at bounding box center [270, 101] width 3 height 3
click at [342, 60] on button "×" at bounding box center [342, 60] width 5 height 6
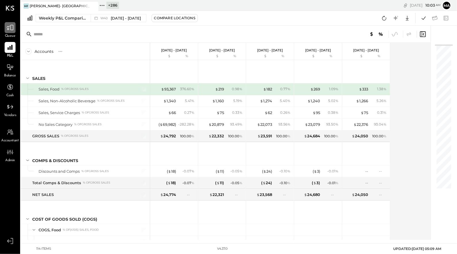
click at [11, 28] on icon at bounding box center [9, 27] width 7 height 7
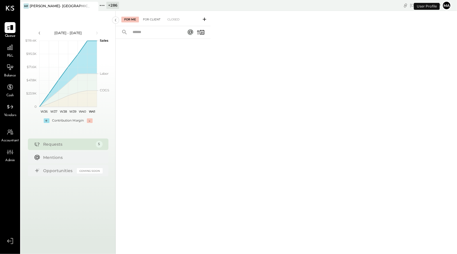
click at [156, 17] on div "For Client" at bounding box center [151, 20] width 23 height 6
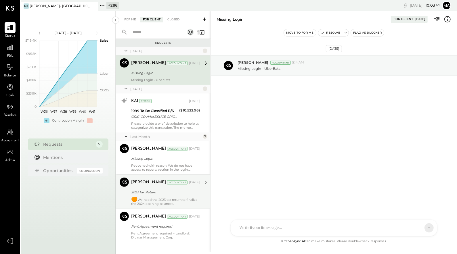
scroll to position [6, 0]
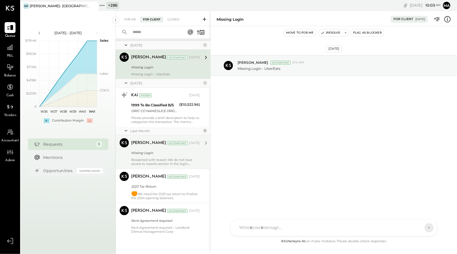
click at [155, 159] on div "Reopened with reason: We do not have access to reports section in the login." at bounding box center [165, 162] width 69 height 8
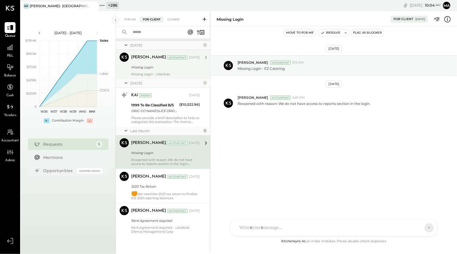
click at [148, 72] on div "[PERSON_NAME] Accountant [DATE] Missing Login Missing Login - UberEats" at bounding box center [165, 65] width 69 height 24
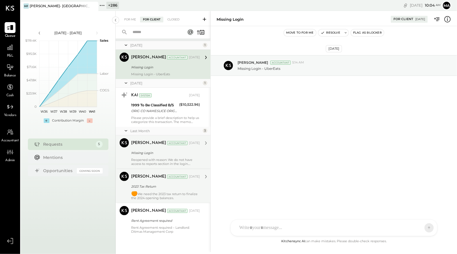
click at [155, 191] on div "[PERSON_NAME] Accountant [DATE] 2023 Tax Return 🟠 We need the 2023 tax return t…" at bounding box center [165, 186] width 69 height 28
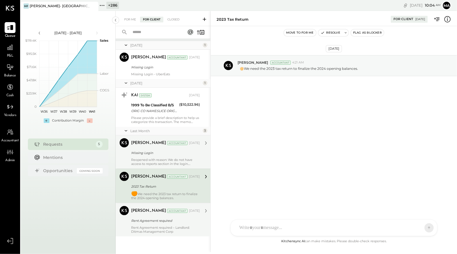
click at [154, 221] on div "Rent Agreement required" at bounding box center [164, 221] width 67 height 6
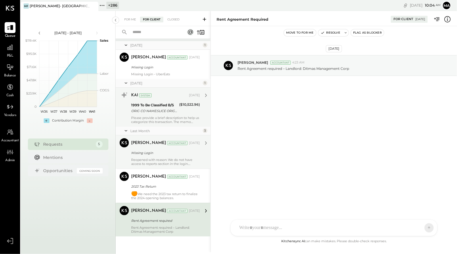
click at [152, 113] on div "ORIG CO NAME:SLICE ORIG ID:1800948598 DESC DATE: CO ENTRY DESCR:SLIC106774SEC:C…" at bounding box center [154, 111] width 46 height 6
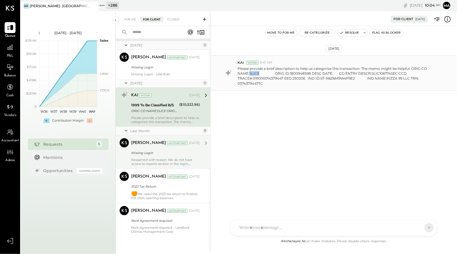
drag, startPoint x: 259, startPoint y: 74, endPoint x: 250, endPoint y: 79, distance: 9.8
click at [250, 74] on p "Please provide a brief description to help us categorize this transaction. The …" at bounding box center [340, 76] width 204 height 20
click at [291, 134] on div "[DATE] KAI System 9:47 AM Please provide a brief description to help us categor…" at bounding box center [334, 132] width 246 height 212
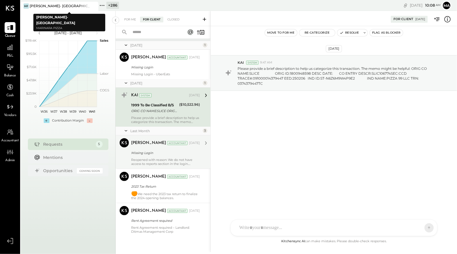
click at [93, 5] on icon at bounding box center [93, 6] width 3 height 3
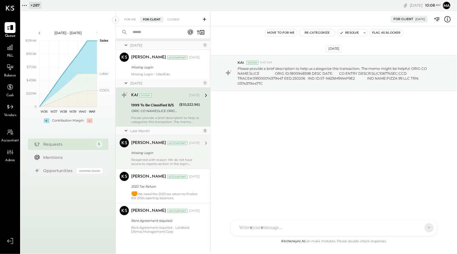
click at [24, 5] on icon at bounding box center [24, 5] width 7 height 7
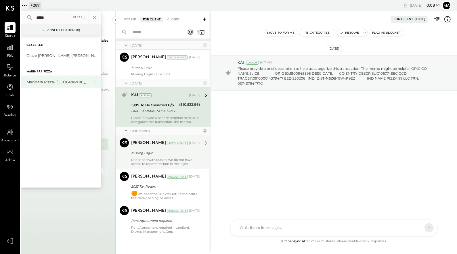
click at [62, 81] on div "Marinara Pizza- [GEOGRAPHIC_DATA]." at bounding box center [57, 81] width 62 height 5
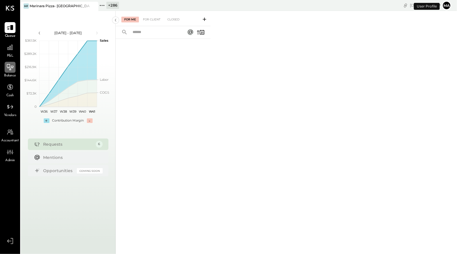
click at [14, 71] on div at bounding box center [10, 67] width 11 height 11
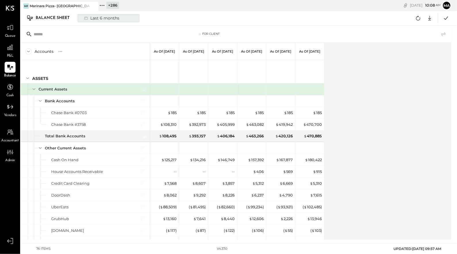
click at [100, 17] on div "Last 6 months" at bounding box center [101, 17] width 41 height 7
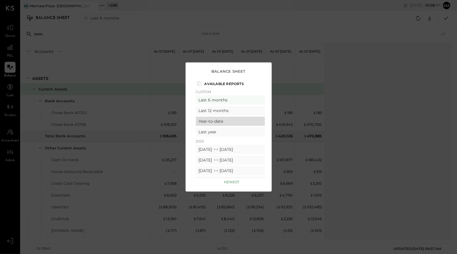
click at [211, 119] on div "Year-to-date" at bounding box center [230, 121] width 69 height 9
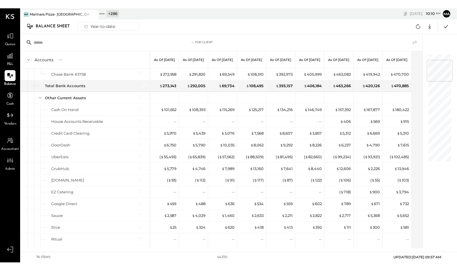
scroll to position [59, 0]
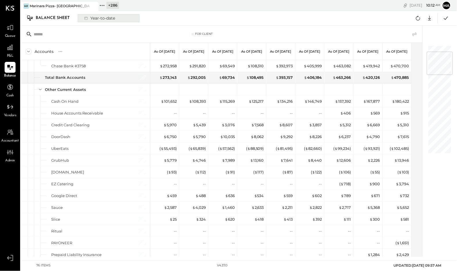
click at [102, 19] on div "Year-to-date" at bounding box center [99, 17] width 37 height 7
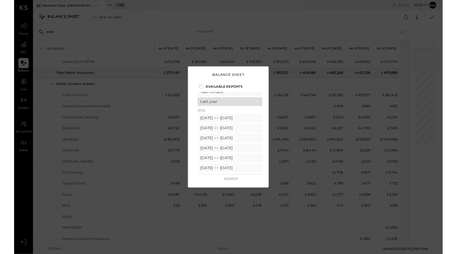
scroll to position [0, 0]
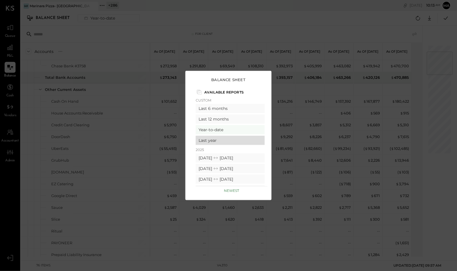
click at [212, 140] on div "Last year" at bounding box center [230, 140] width 69 height 9
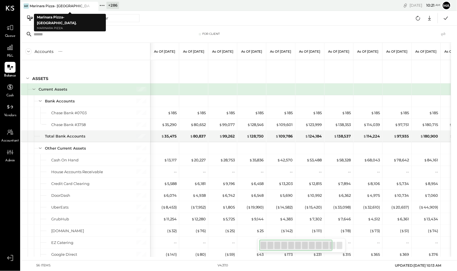
click at [95, 5] on icon at bounding box center [93, 6] width 7 height 7
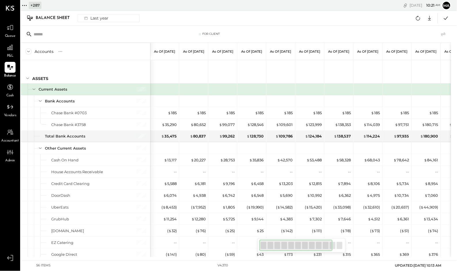
click at [26, 4] on icon at bounding box center [24, 5] width 7 height 7
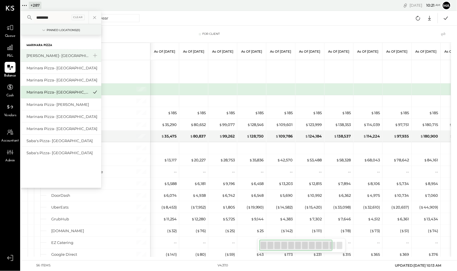
click at [58, 55] on div "[PERSON_NAME]- [GEOGRAPHIC_DATA]" at bounding box center [57, 55] width 62 height 5
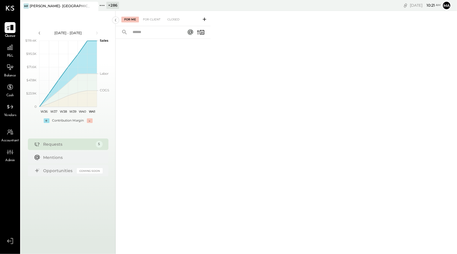
click at [12, 30] on icon at bounding box center [10, 27] width 7 height 5
click at [153, 18] on div "For Client" at bounding box center [151, 20] width 23 height 6
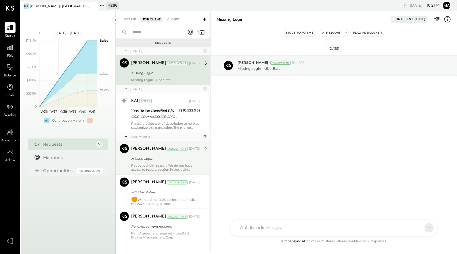
scroll to position [6, 0]
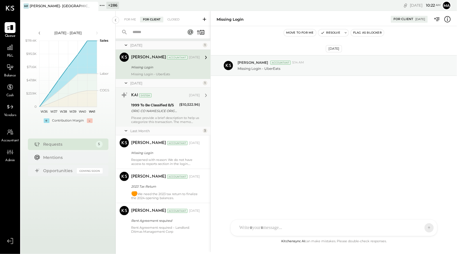
click at [156, 113] on div "ORIG CO NAME:SLICE ORIG ID:1800948598 DESC DATE: CO ENTRY DESCR:SLIC106774SEC:C…" at bounding box center [154, 111] width 46 height 6
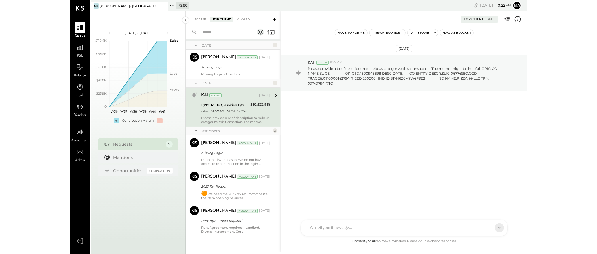
scroll to position [5, 0]
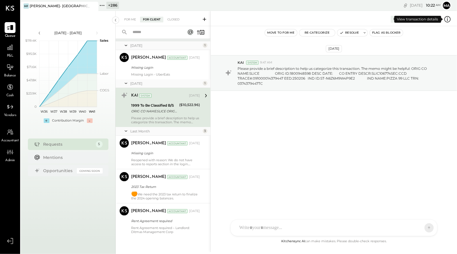
click at [449, 19] on icon at bounding box center [447, 19] width 7 height 7
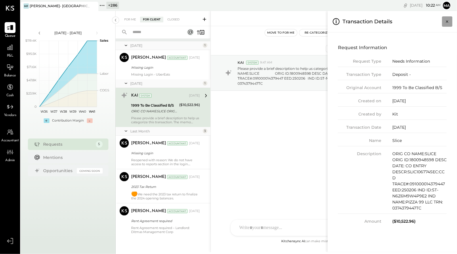
click at [448, 21] on icon "Close panel" at bounding box center [448, 21] width 2 height 2
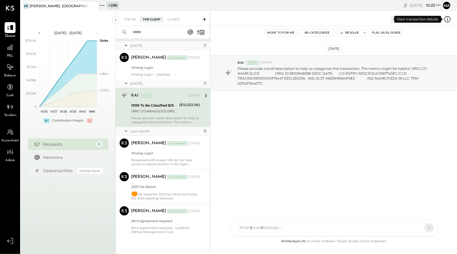
click at [450, 18] on icon at bounding box center [447, 19] width 7 height 7
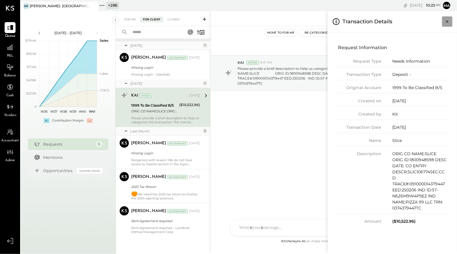
click at [448, 20] on icon "Close panel" at bounding box center [448, 22] width 6 height 6
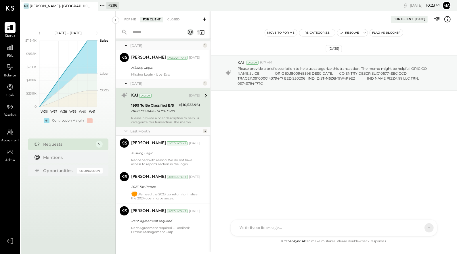
click at [449, 17] on icon at bounding box center [447, 19] width 7 height 7
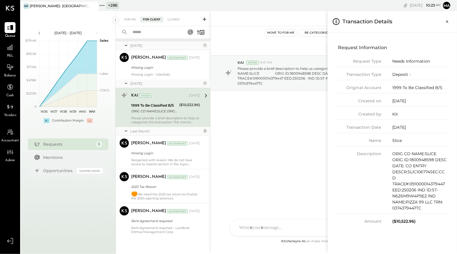
drag, startPoint x: 417, startPoint y: 127, endPoint x: 392, endPoint y: 128, distance: 25.4
click at [392, 128] on div "Transaction Date [DATE]" at bounding box center [392, 129] width 109 height 9
click at [447, 21] on icon "Close panel" at bounding box center [448, 22] width 6 height 6
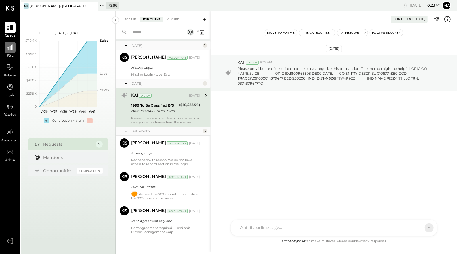
click at [9, 50] on icon at bounding box center [10, 48] width 6 height 6
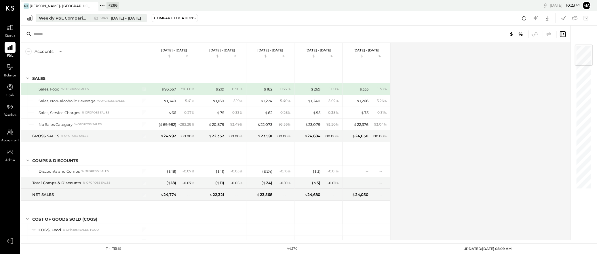
click at [106, 21] on div "W40 [DATE] - [DATE]" at bounding box center [117, 17] width 53 height 7
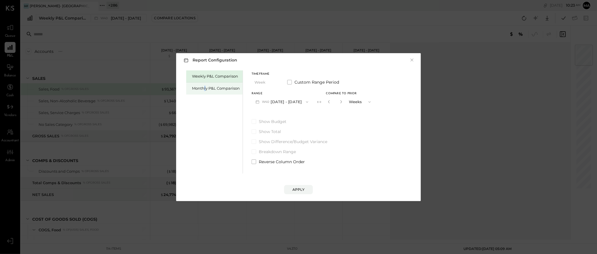
click at [205, 91] on div "Monthly P&L Comparison" at bounding box center [216, 88] width 48 height 5
click at [303, 99] on button "M10 [DATE] - [DATE]" at bounding box center [282, 102] width 60 height 11
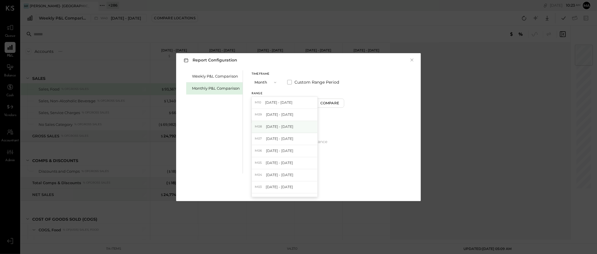
click at [280, 128] on span "[DATE] - [DATE]" at bounding box center [279, 126] width 27 height 5
click at [330, 102] on div "Compare" at bounding box center [330, 103] width 19 height 5
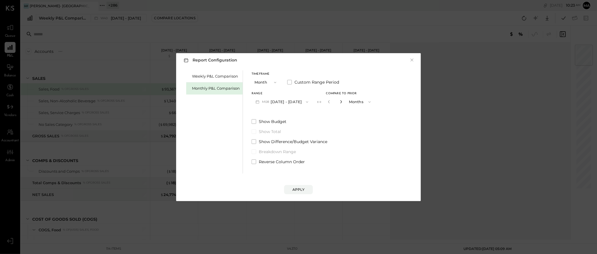
click at [339, 102] on icon "button" at bounding box center [340, 101] width 3 height 3
drag, startPoint x: 339, startPoint y: 102, endPoint x: 334, endPoint y: 120, distance: 18.5
click at [339, 102] on icon "button" at bounding box center [340, 101] width 3 height 3
click at [273, 82] on icon "button" at bounding box center [275, 82] width 5 height 5
click at [259, 103] on span "YTD" at bounding box center [259, 103] width 6 height 4
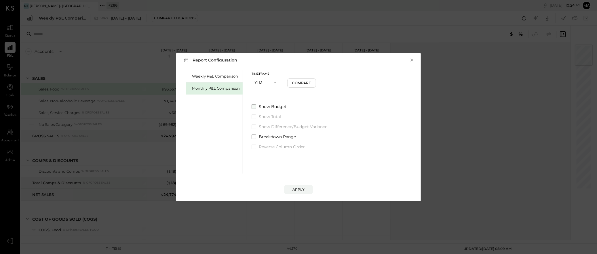
click at [254, 107] on span at bounding box center [254, 107] width 5 height 5
click at [305, 81] on div "Compare" at bounding box center [301, 83] width 19 height 5
click at [297, 82] on icon "button" at bounding box center [296, 82] width 3 height 3
click at [295, 187] on div "Apply" at bounding box center [298, 189] width 12 height 5
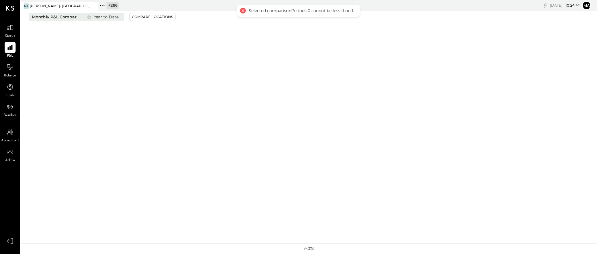
click at [97, 15] on div "Year to Date" at bounding box center [102, 16] width 37 height 7
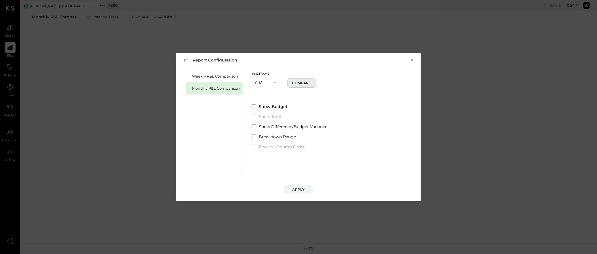
click at [305, 83] on div "Compare" at bounding box center [301, 83] width 19 height 5
click at [296, 190] on div "Apply" at bounding box center [298, 189] width 12 height 5
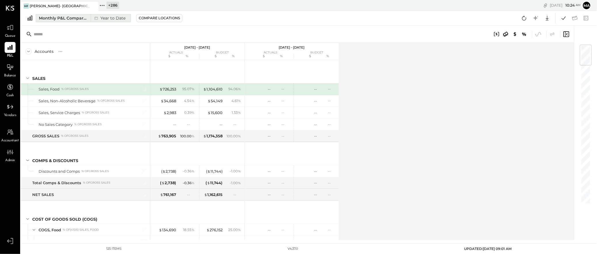
click at [95, 17] on icon at bounding box center [96, 18] width 6 height 6
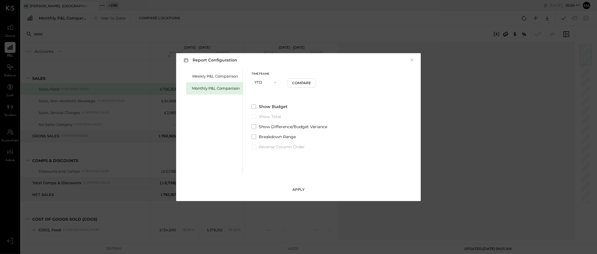
click at [299, 187] on div "Apply" at bounding box center [298, 189] width 12 height 5
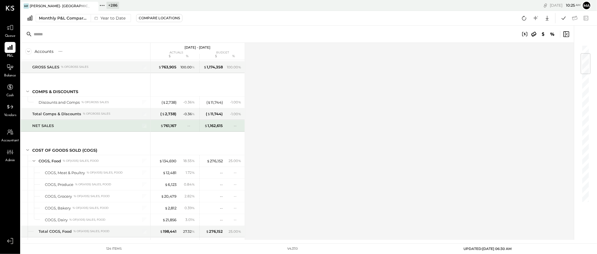
scroll to position [74, 0]
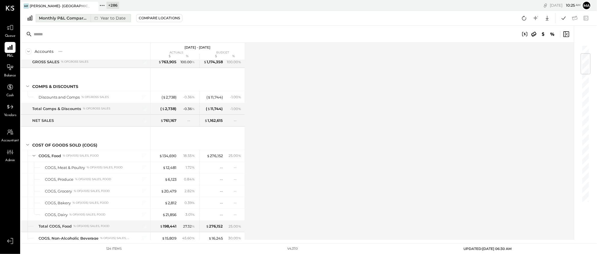
click at [83, 17] on div "Monthly P&L Comparison" at bounding box center [63, 18] width 48 height 6
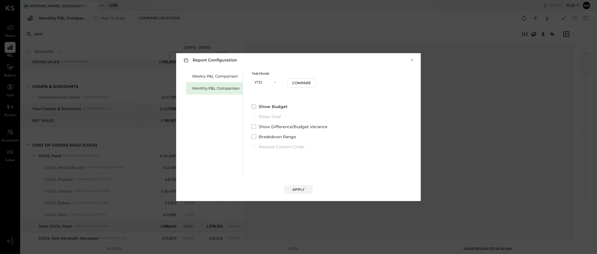
click at [254, 107] on span at bounding box center [254, 107] width 5 height 5
click at [271, 80] on span "button" at bounding box center [273, 82] width 7 height 5
click at [265, 83] on span "Month" at bounding box center [262, 83] width 12 height 4
click at [285, 101] on button "M10 [DATE] - [DATE]" at bounding box center [282, 102] width 60 height 11
click at [278, 128] on span "[DATE] - [DATE]" at bounding box center [279, 126] width 27 height 5
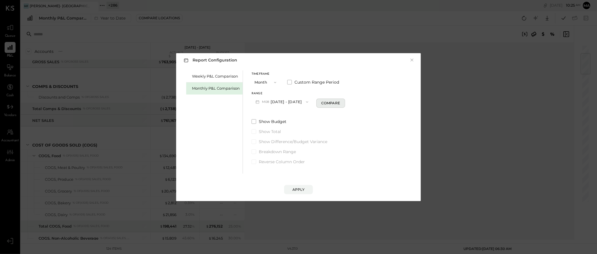
click at [330, 102] on div "Compare" at bounding box center [330, 103] width 19 height 5
click at [339, 102] on icon "button" at bounding box center [340, 101] width 3 height 3
type input "*"
click at [301, 188] on div "Apply" at bounding box center [298, 189] width 12 height 5
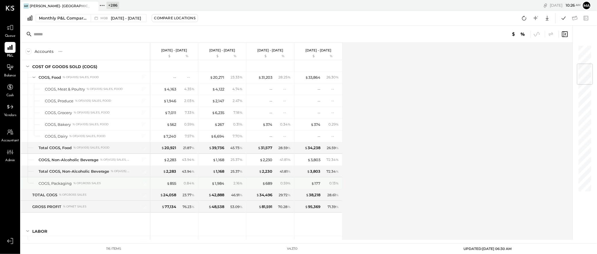
scroll to position [162, 0]
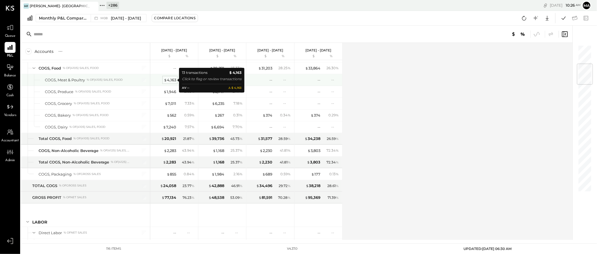
click at [170, 81] on div "$ 4,163" at bounding box center [170, 79] width 12 height 5
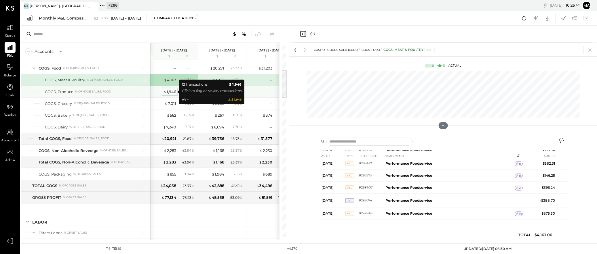
click at [171, 91] on div "$ 1,946" at bounding box center [170, 91] width 13 height 5
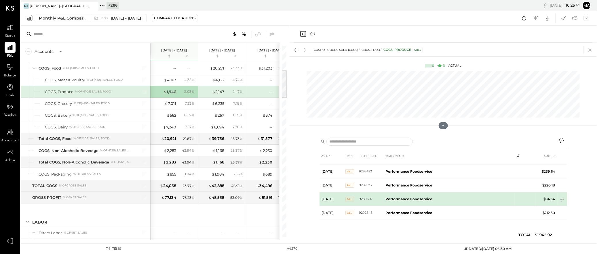
scroll to position [107, 0]
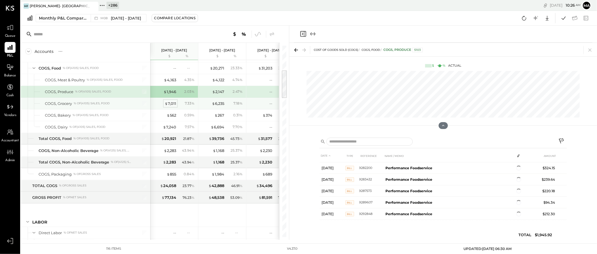
click at [170, 102] on div "$ 7,011" at bounding box center [171, 103] width 12 height 5
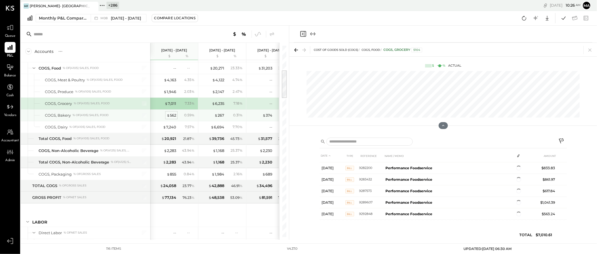
scroll to position [63, 0]
click at [172, 115] on div "$ 562" at bounding box center [172, 115] width 10 height 5
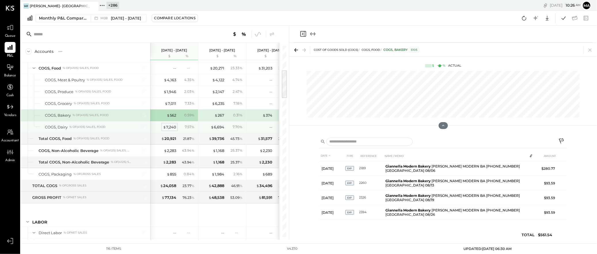
click at [172, 127] on div "$ 7,240" at bounding box center [169, 127] width 13 height 5
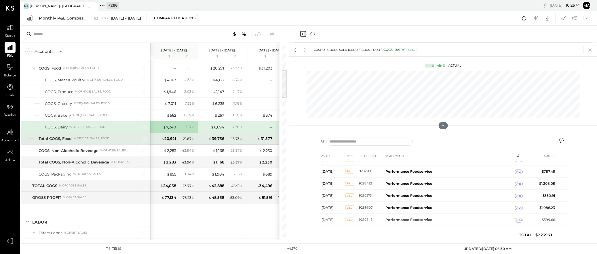
scroll to position [63, 0]
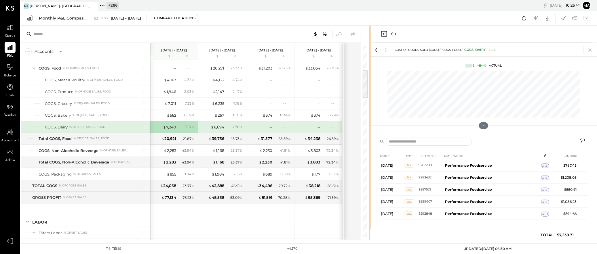
drag, startPoint x: 288, startPoint y: 136, endPoint x: 370, endPoint y: 135, distance: 81.8
click at [370, 135] on div "Accounts S % GL Aug 1 - 31, 2025 $ % Jul 1 - 31, 2025 $ % Jun 1 - 30, 2025 $ % …" at bounding box center [309, 133] width 576 height 215
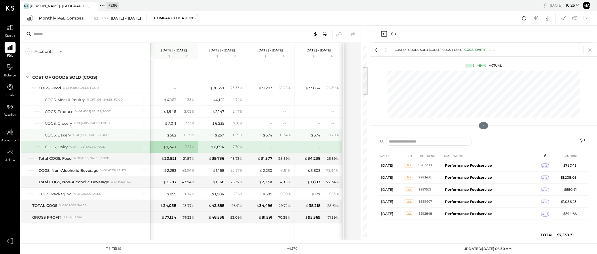
scroll to position [140, 0]
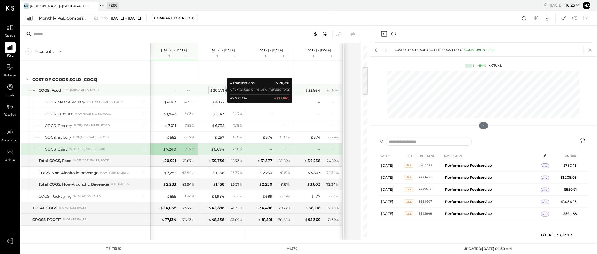
click at [219, 90] on div "$ 20,271" at bounding box center [217, 90] width 14 height 5
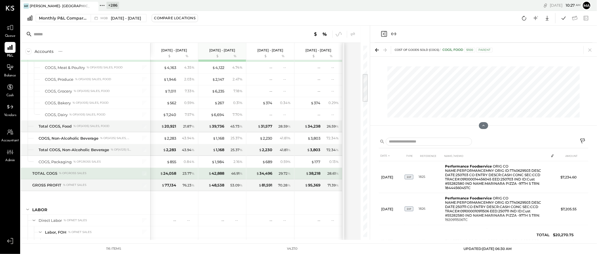
scroll to position [192, 0]
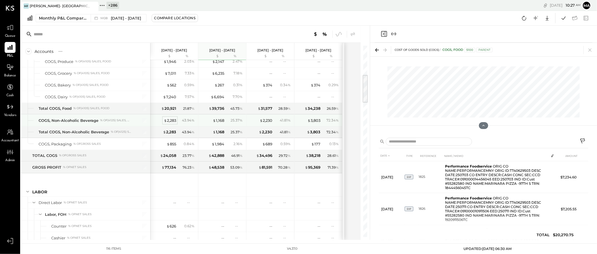
click at [168, 118] on div "$ 2,283" at bounding box center [170, 120] width 12 height 5
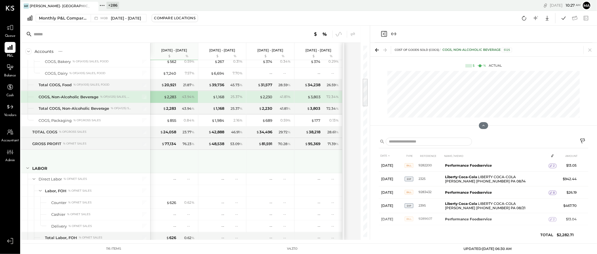
scroll to position [217, 0]
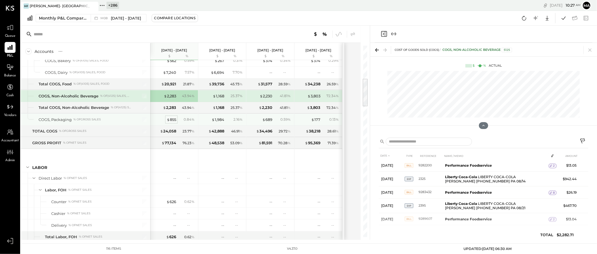
click at [171, 119] on div "$ 855" at bounding box center [172, 119] width 10 height 5
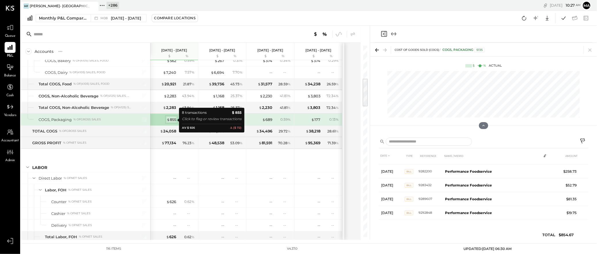
scroll to position [52, 0]
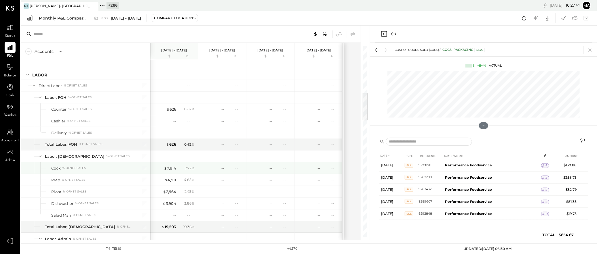
scroll to position [316, 0]
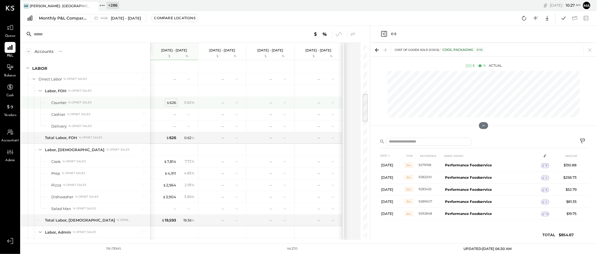
click at [171, 103] on div "$ 626" at bounding box center [171, 102] width 10 height 5
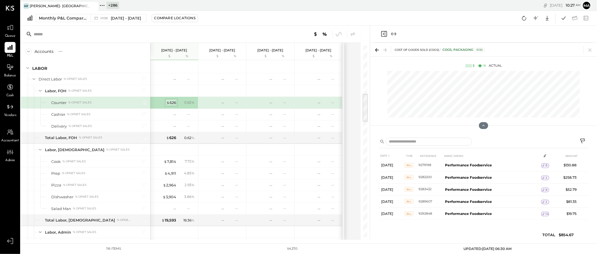
scroll to position [67, 0]
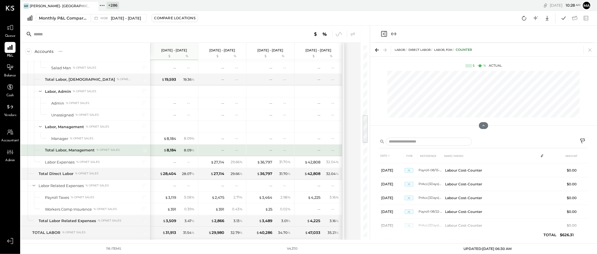
scroll to position [452, 0]
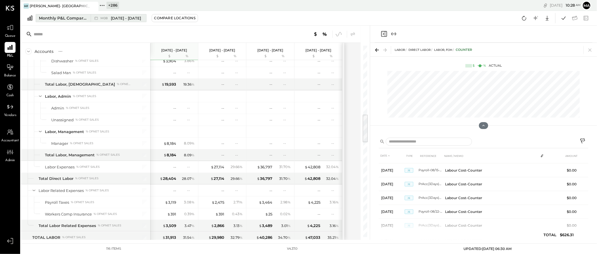
click at [93, 18] on div "M08 Aug 1 - 31, 2025" at bounding box center [117, 17] width 53 height 7
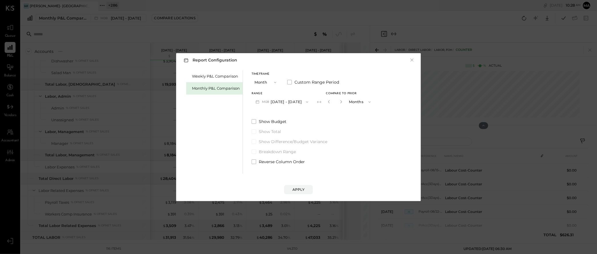
click at [292, 101] on button "M08 Aug 1 - 31, 2025" at bounding box center [282, 102] width 61 height 11
click at [278, 115] on span "[DATE] - [DATE]" at bounding box center [279, 114] width 27 height 5
click at [299, 190] on div "Apply" at bounding box center [298, 189] width 12 height 5
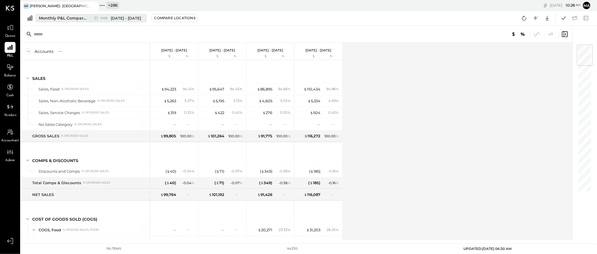
click at [90, 16] on button "Monthly P&L Comparison M09 Sep 1 - 30, 2025" at bounding box center [91, 18] width 111 height 8
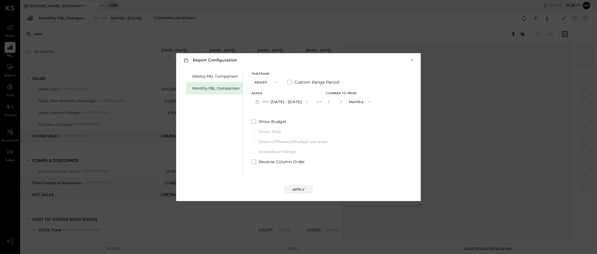
click at [274, 102] on button "M09 [DATE] - [DATE]" at bounding box center [282, 102] width 61 height 11
click at [277, 126] on span "[DATE] - [DATE]" at bounding box center [279, 126] width 27 height 5
click at [300, 187] on button "Apply" at bounding box center [298, 189] width 29 height 9
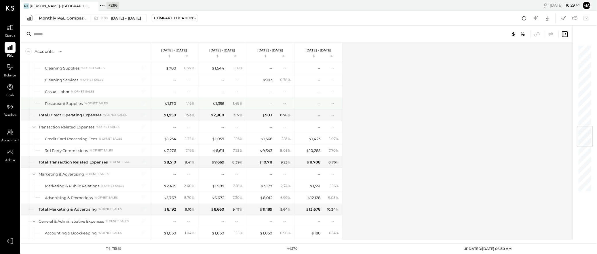
scroll to position [693, 0]
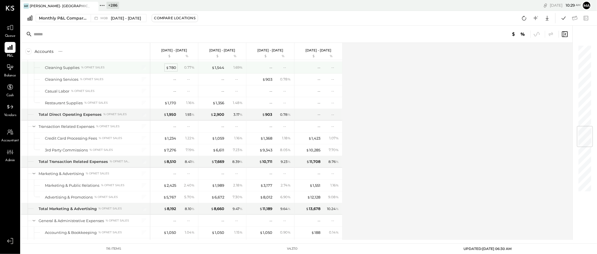
click at [171, 68] on div "$ 780" at bounding box center [171, 67] width 10 height 5
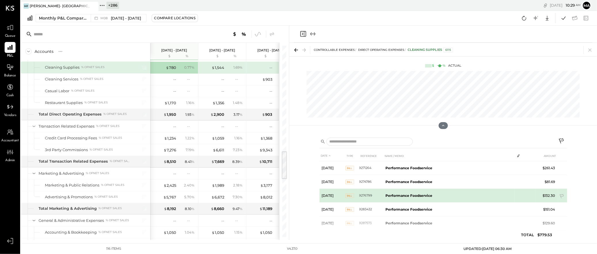
scroll to position [24, 0]
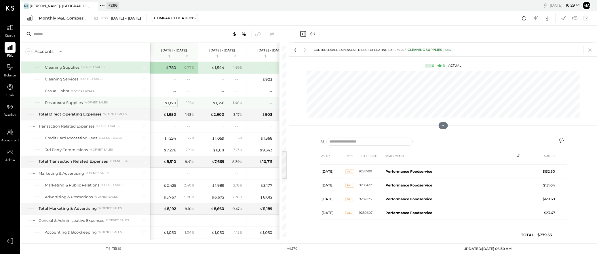
click at [171, 103] on div "$ 1,170" at bounding box center [170, 102] width 12 height 5
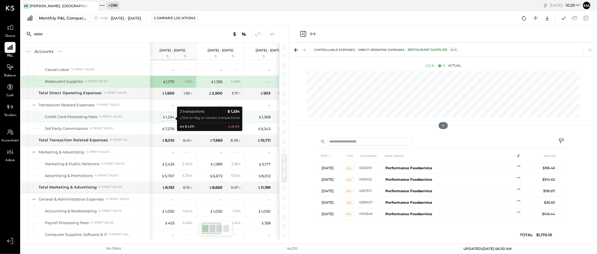
scroll to position [715, 0]
click at [166, 118] on div "$ 1,234" at bounding box center [168, 116] width 12 height 5
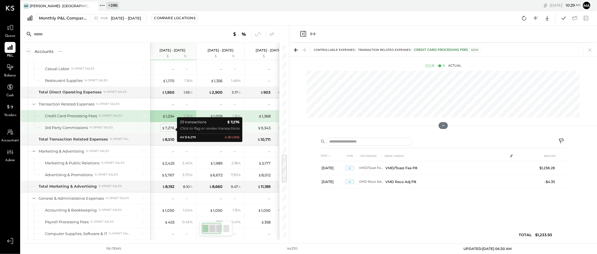
scroll to position [717, 0]
click at [168, 130] on div "$ 7,276" at bounding box center [168, 126] width 13 height 5
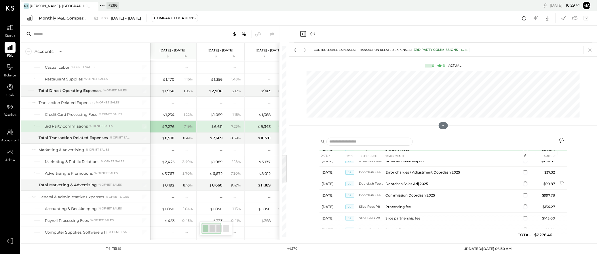
scroll to position [121, 0]
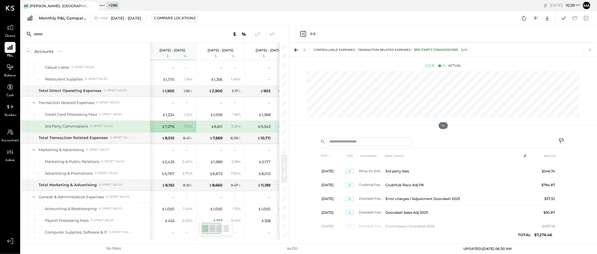
click at [281, 117] on div "Accounts S % GL Aug 1 - 31, 2025 $ % Jul 1 - 31, 2025 $ % Jun 1 - 30, 2025 $ % …" at bounding box center [155, 133] width 268 height 215
click at [311, 117] on div at bounding box center [443, 98] width 308 height 60
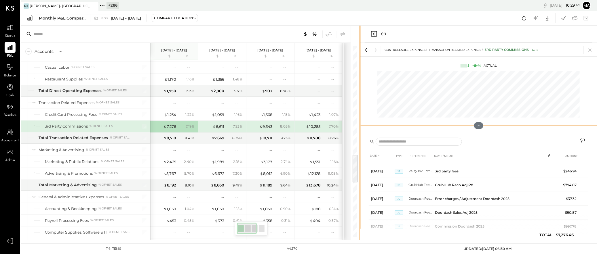
drag, startPoint x: 288, startPoint y: 119, endPoint x: 360, endPoint y: 122, distance: 71.8
click at [360, 122] on div "Accounts S % GL Aug 1 - 31, 2025 $ % Jul 1 - 31, 2025 $ % Jun 1 - 30, 2025 $ % …" at bounding box center [309, 133] width 576 height 215
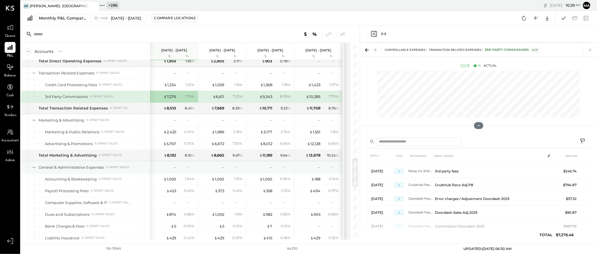
scroll to position [752, 0]
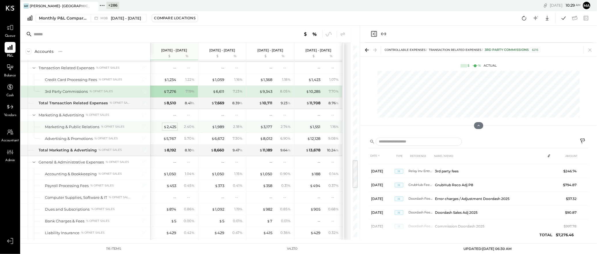
click at [169, 128] on div "$ 2,425" at bounding box center [170, 126] width 13 height 5
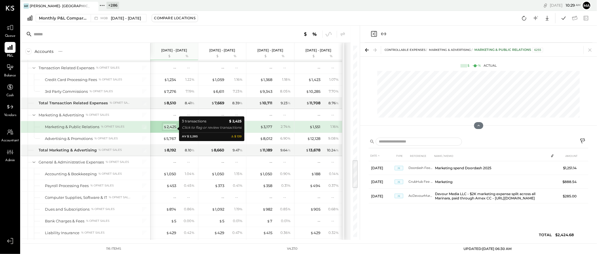
scroll to position [0, 0]
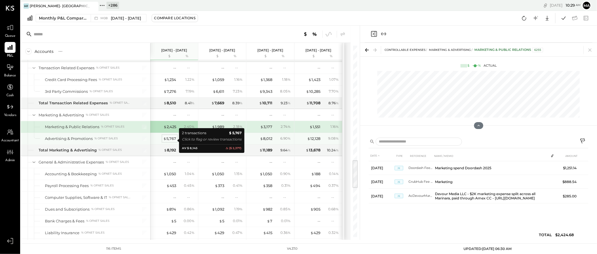
click at [168, 139] on div "$ 5,767" at bounding box center [169, 138] width 13 height 5
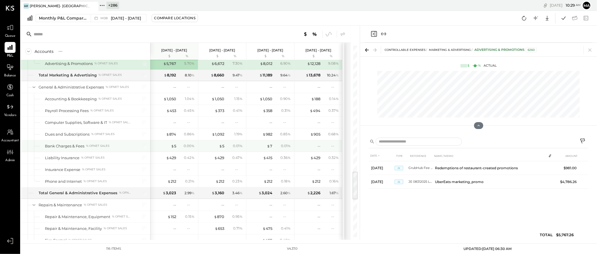
scroll to position [827, 0]
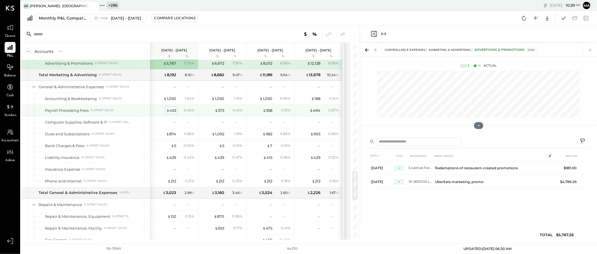
click at [171, 112] on div "$ 453" at bounding box center [171, 110] width 10 height 5
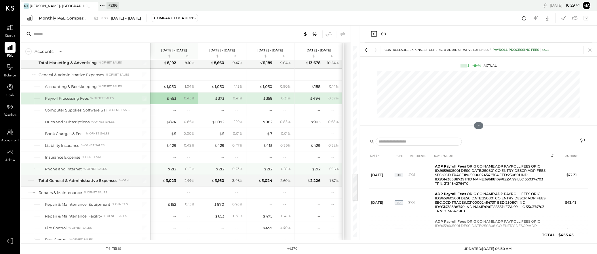
scroll to position [842, 0]
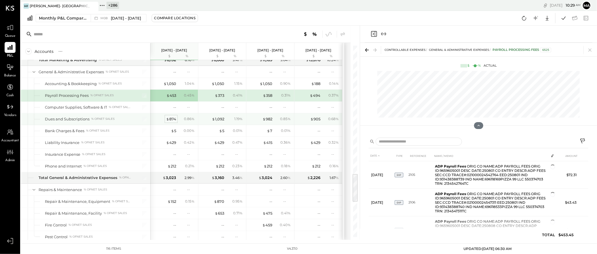
click at [170, 120] on div "$ 874" at bounding box center [171, 119] width 10 height 5
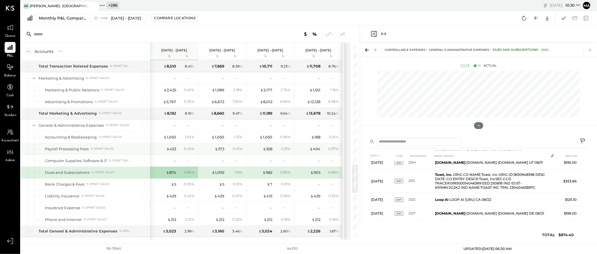
scroll to position [768, 0]
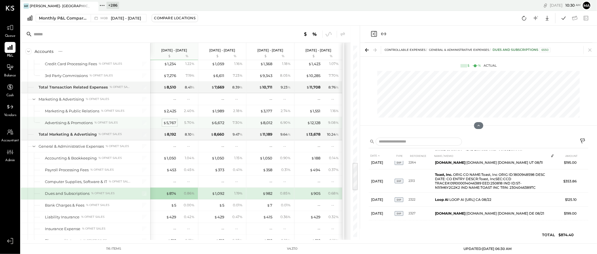
click at [171, 123] on div "$ 5,767" at bounding box center [169, 122] width 13 height 5
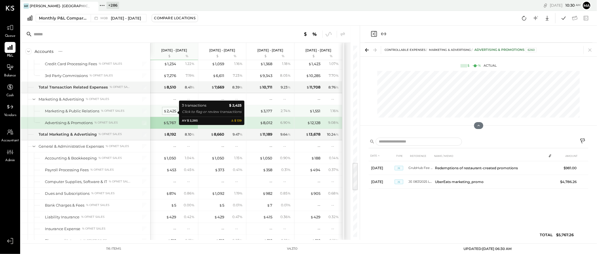
click at [170, 111] on div "$ 2,425" at bounding box center [170, 111] width 13 height 5
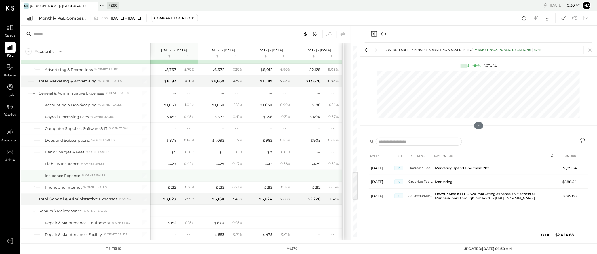
scroll to position [834, 0]
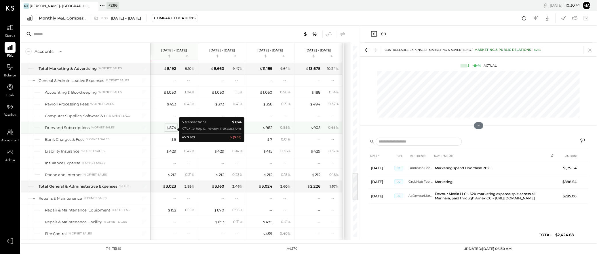
click at [169, 128] on div "$ 874" at bounding box center [171, 127] width 10 height 5
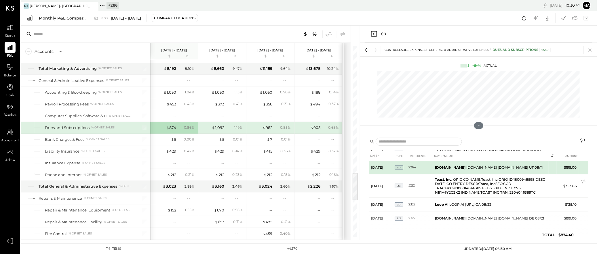
scroll to position [29, 0]
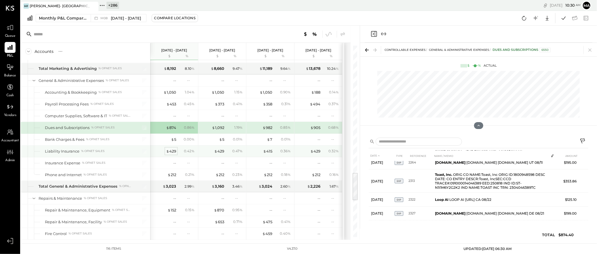
click at [170, 153] on div "$ 429" at bounding box center [171, 151] width 10 height 5
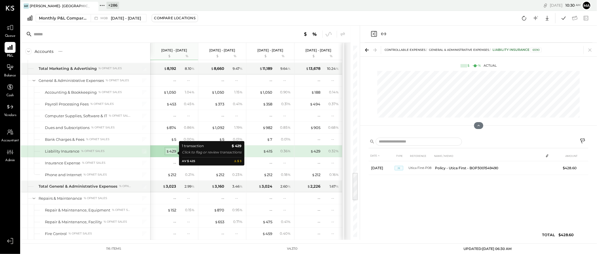
scroll to position [0, 0]
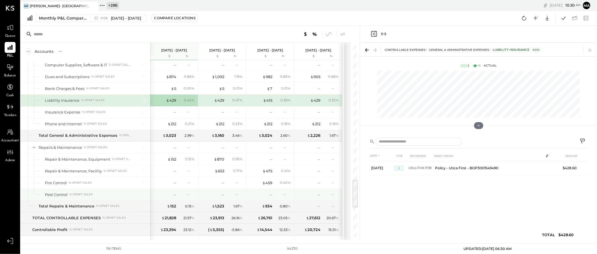
scroll to position [886, 0]
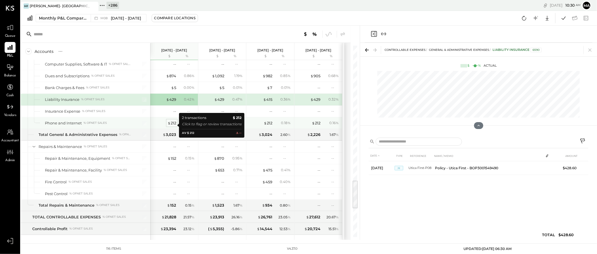
click at [172, 124] on div "$ 212" at bounding box center [172, 123] width 9 height 5
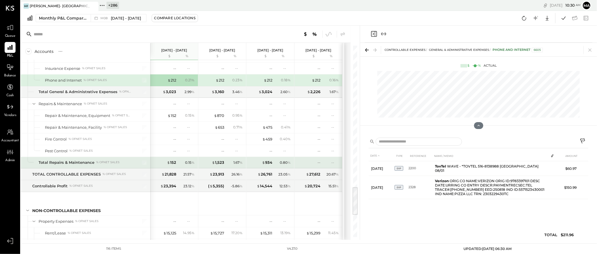
scroll to position [931, 0]
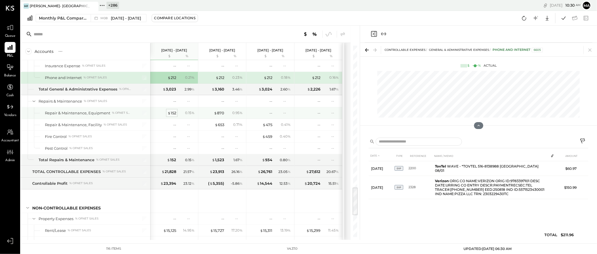
click at [172, 114] on div "$ 152" at bounding box center [172, 113] width 9 height 5
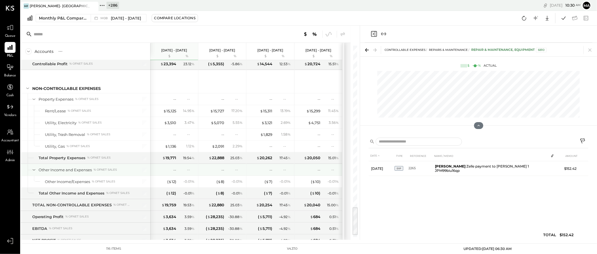
scroll to position [1069, 0]
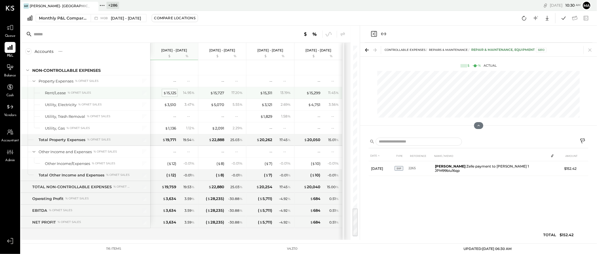
click at [168, 94] on div "$ 15,125" at bounding box center [169, 92] width 13 height 5
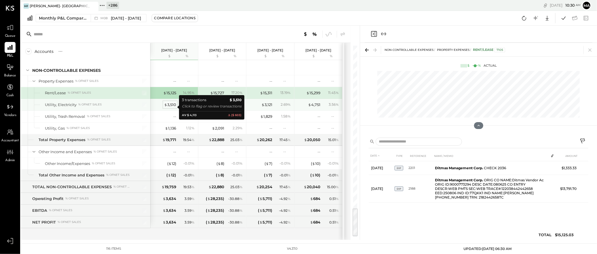
click at [171, 107] on div "$ 3,510" at bounding box center [170, 104] width 12 height 5
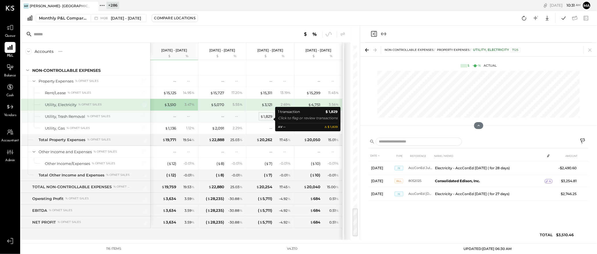
click at [269, 118] on div "$ 1,829" at bounding box center [266, 116] width 12 height 5
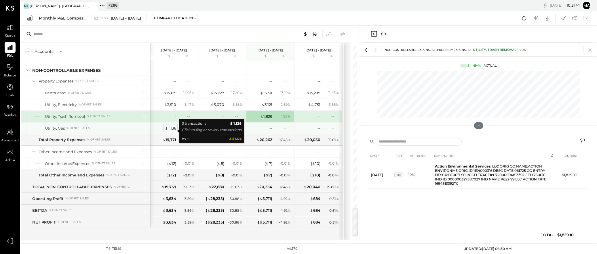
click at [173, 130] on div "$ 1,136" at bounding box center [170, 128] width 11 height 5
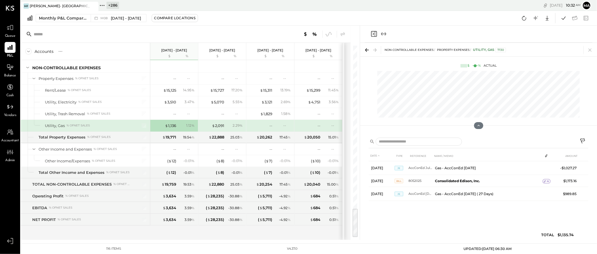
scroll to position [1058, 0]
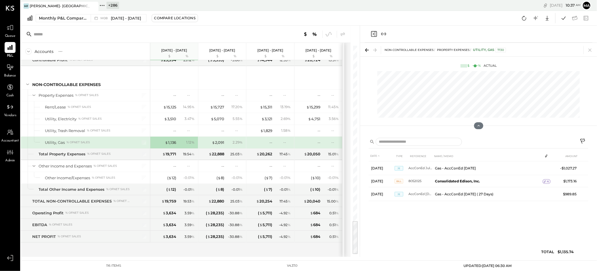
click at [94, 5] on icon at bounding box center [93, 6] width 7 height 7
click at [24, 4] on icon at bounding box center [24, 5] width 7 height 7
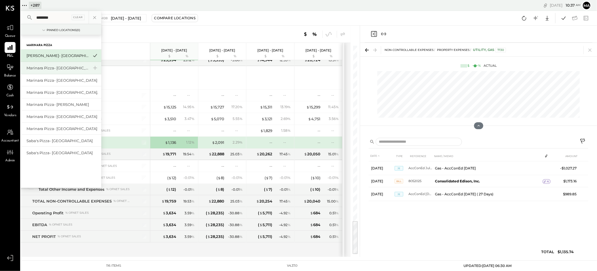
type input "********"
click at [67, 69] on div "Marinara Pizza- [GEOGRAPHIC_DATA]" at bounding box center [57, 67] width 62 height 5
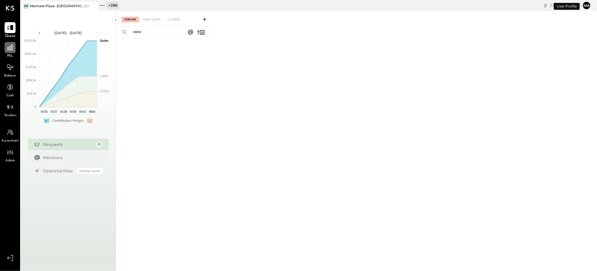
click at [10, 48] on icon at bounding box center [9, 47] width 7 height 7
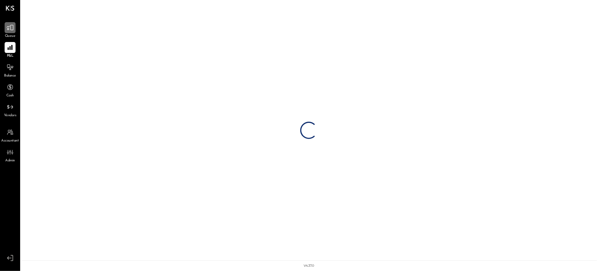
click at [12, 29] on icon at bounding box center [9, 27] width 7 height 7
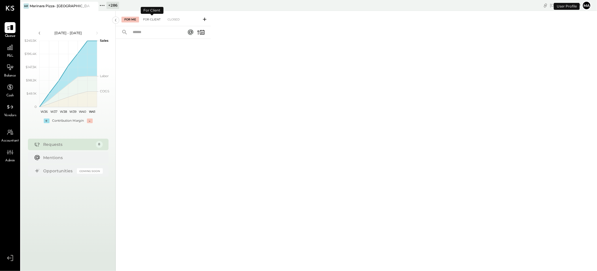
click at [155, 18] on div "For Client" at bounding box center [151, 20] width 23 height 6
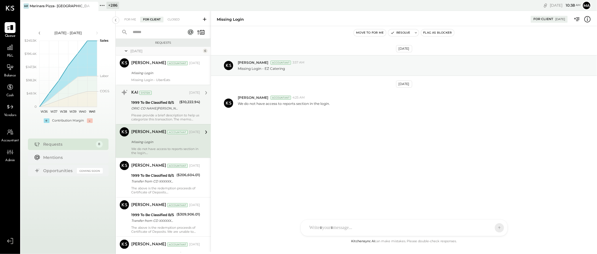
click at [155, 107] on div "ORIG CO NAME:Jane Street Grou ORIG ID:2901010033 DESC DATE: CO ENTRY DESCR:1184…" at bounding box center [154, 109] width 46 height 6
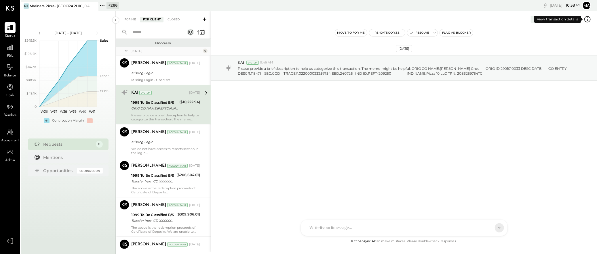
click at [585, 20] on icon at bounding box center [587, 19] width 6 height 6
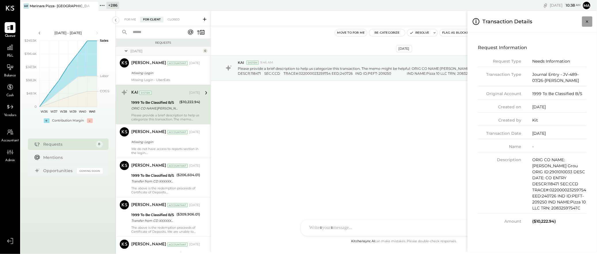
click at [588, 20] on icon "Close panel" at bounding box center [587, 22] width 6 height 6
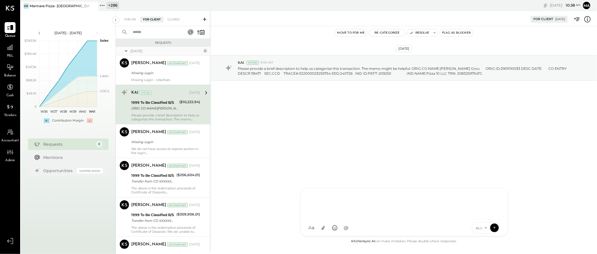
click at [355, 229] on div "J josh TP Tarang Padia PJ Pravin Jangid AJ Akshay Jain AS Anas Shaikh GW Gabi W…" at bounding box center [404, 213] width 207 height 48
type input "******"
click at [588, 20] on icon at bounding box center [587, 18] width 1 height 3
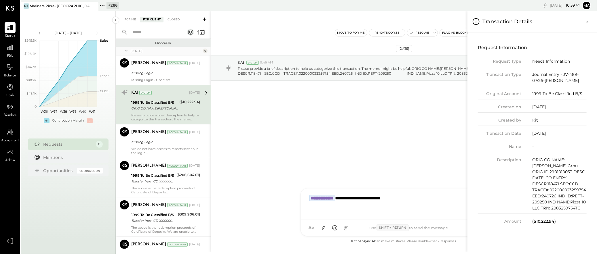
drag, startPoint x: 531, startPoint y: 107, endPoint x: 559, endPoint y: 107, distance: 27.3
click at [559, 107] on div "Created on 07/15/2025" at bounding box center [532, 108] width 109 height 9
click at [588, 20] on icon "Close panel" at bounding box center [587, 22] width 6 height 6
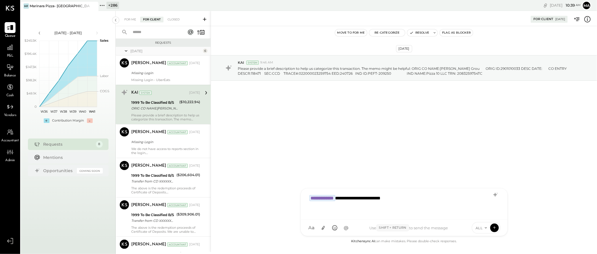
click at [587, 18] on icon at bounding box center [587, 19] width 7 height 7
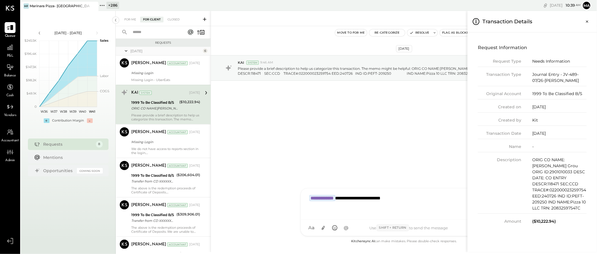
drag, startPoint x: 559, startPoint y: 130, endPoint x: 563, endPoint y: 135, distance: 6.5
click at [563, 135] on div "Request Type Needs Information Transaction Type Journal Entry - JV-489-07/26-Ja…" at bounding box center [532, 141] width 109 height 166
click at [588, 21] on icon "Close panel" at bounding box center [587, 22] width 6 height 6
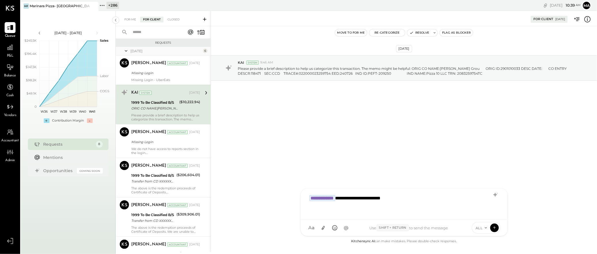
click at [415, 198] on div "**********" at bounding box center [404, 203] width 195 height 23
click at [495, 227] on icon at bounding box center [494, 228] width 5 height 6
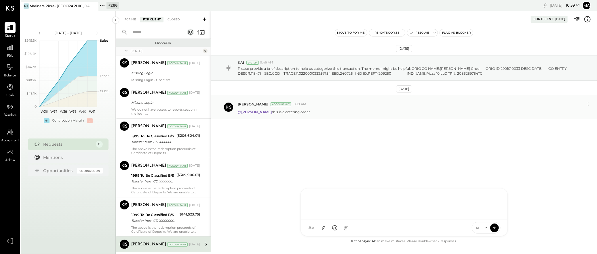
scroll to position [107, 0]
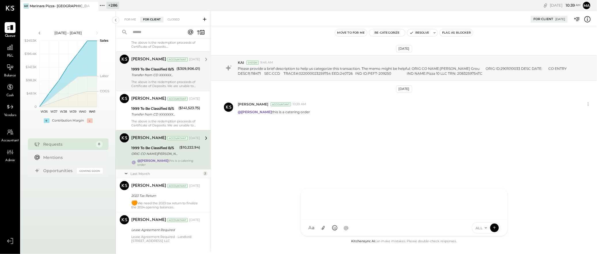
click at [158, 65] on div "Tarang Padia Accountant Jul 15, 2025 1999 To Be Classified B/S Transfer from CD…" at bounding box center [165, 71] width 69 height 33
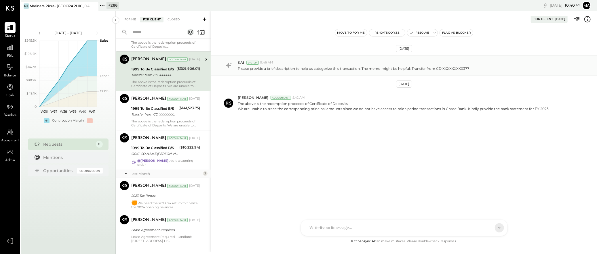
click at [463, 68] on p "Please provide a brief description to help us categorize this transaction. The …" at bounding box center [353, 68] width 231 height 5
click at [587, 19] on icon at bounding box center [587, 19] width 7 height 7
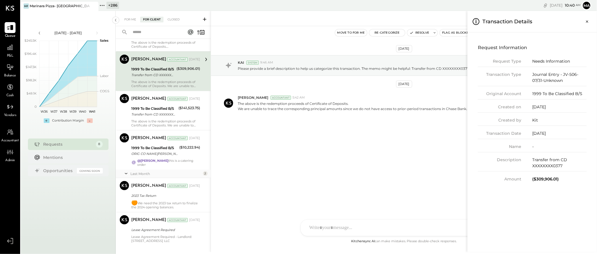
drag, startPoint x: 546, startPoint y: 135, endPoint x: 514, endPoint y: 136, distance: 32.0
click at [514, 136] on div "Transaction Date 07/31/2024" at bounding box center [532, 135] width 109 height 9
click at [588, 22] on icon "Close panel" at bounding box center [587, 22] width 6 height 6
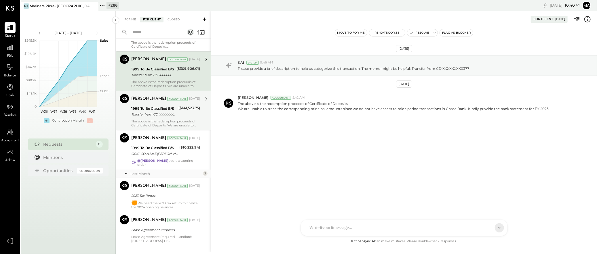
click at [153, 114] on div "Transfer from CD XXXXXXXX0524" at bounding box center [153, 115] width 45 height 6
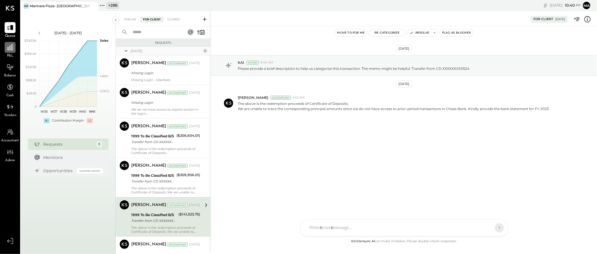
click at [9, 50] on icon at bounding box center [10, 48] width 6 height 6
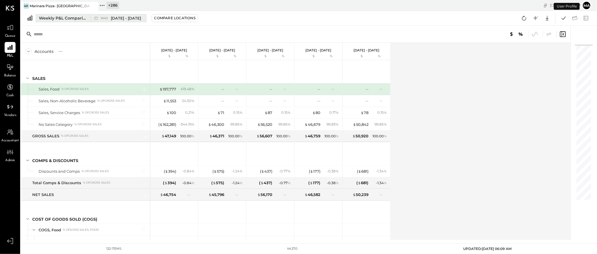
click at [94, 18] on icon at bounding box center [96, 18] width 6 height 6
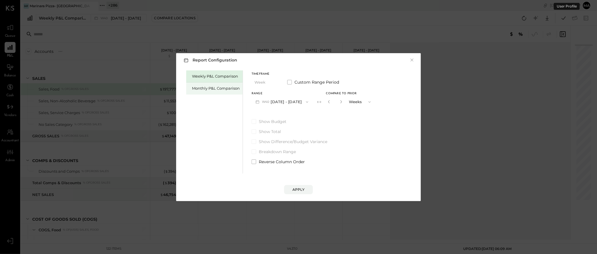
click at [219, 88] on div "Monthly P&L Comparison" at bounding box center [216, 88] width 48 height 5
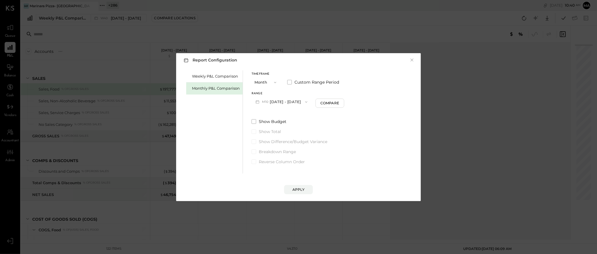
click at [283, 105] on button "M10 [DATE] - [DATE]" at bounding box center [282, 102] width 60 height 11
click at [279, 126] on span "[DATE] - [DATE]" at bounding box center [279, 126] width 27 height 5
click at [330, 102] on div "Compare" at bounding box center [330, 103] width 19 height 5
click at [340, 102] on icon "button" at bounding box center [340, 101] width 3 height 3
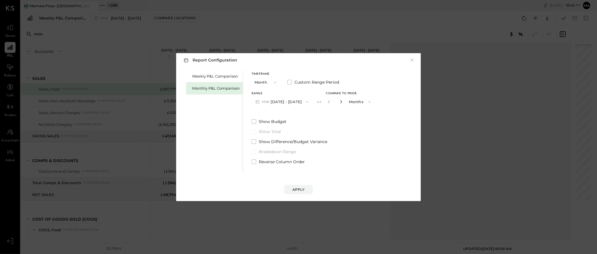
type input "*"
click at [299, 189] on div "Apply" at bounding box center [298, 189] width 12 height 5
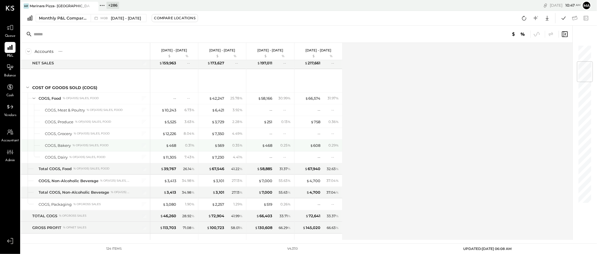
scroll to position [140, 0]
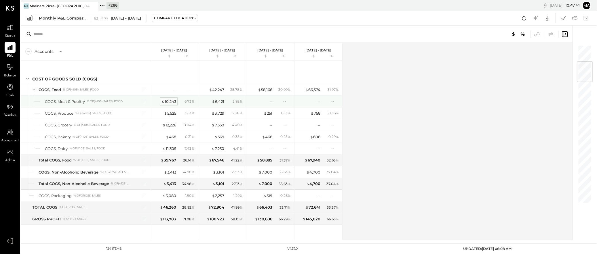
click at [170, 101] on div "$ 10,243" at bounding box center [169, 101] width 15 height 5
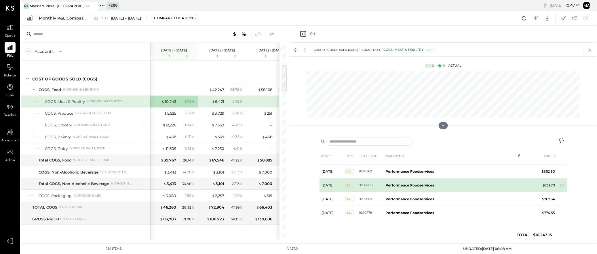
scroll to position [91, 0]
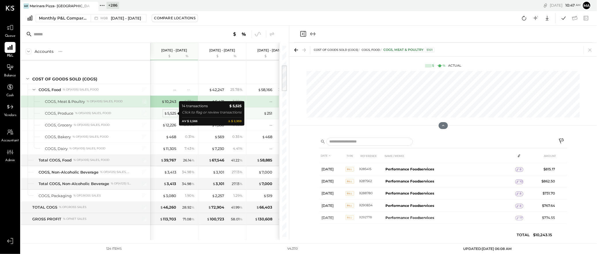
click at [168, 112] on div "$ 5,525" at bounding box center [170, 113] width 12 height 5
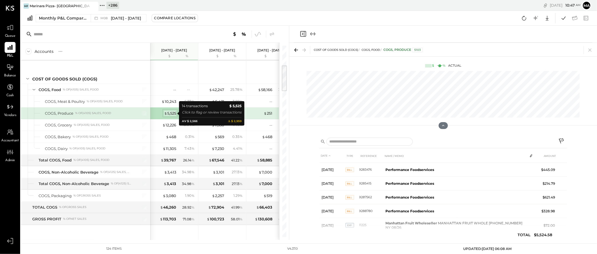
scroll to position [105, 0]
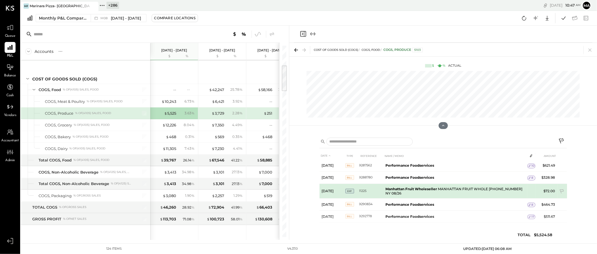
scroll to position [113, 0]
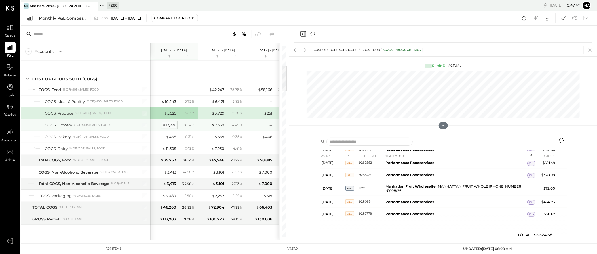
click at [168, 124] on div "$ 12,226" at bounding box center [169, 125] width 14 height 5
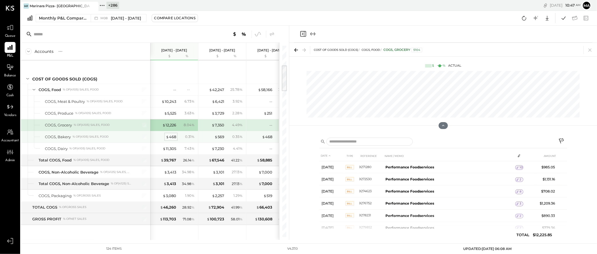
click at [170, 136] on div "$ 468" at bounding box center [171, 136] width 10 height 5
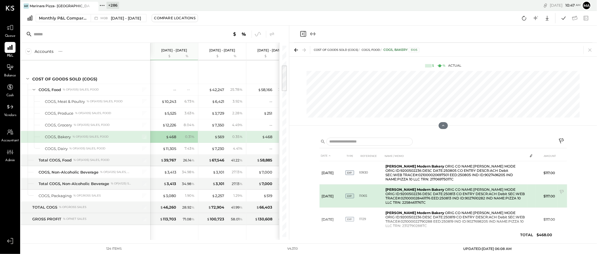
scroll to position [32, 0]
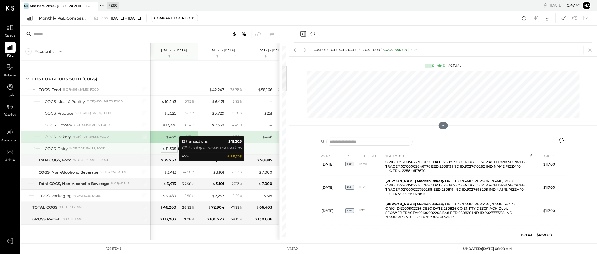
click at [171, 149] on div "$ 11,305" at bounding box center [170, 148] width 14 height 5
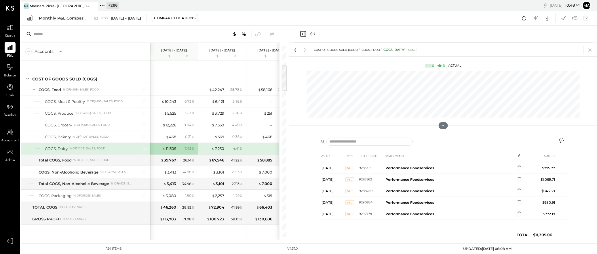
scroll to position [99, 0]
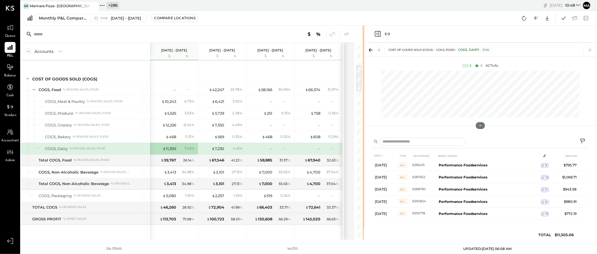
drag, startPoint x: 289, startPoint y: 166, endPoint x: 364, endPoint y: 160, distance: 75.6
click at [364, 160] on div "Accounts S % GL Aug 1 - 31, 2025 $ % Jul 1 - 31, 2025 $ % Jun 1 - 30, 2025 $ % …" at bounding box center [309, 133] width 576 height 215
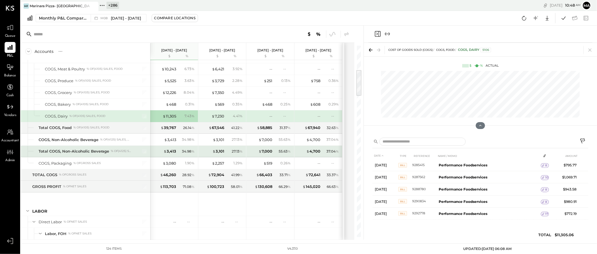
scroll to position [192, 0]
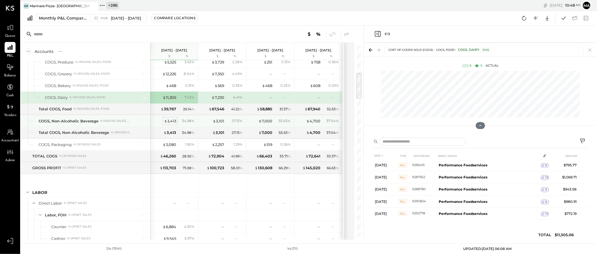
click at [170, 121] on div "$ 3,413" at bounding box center [170, 121] width 12 height 5
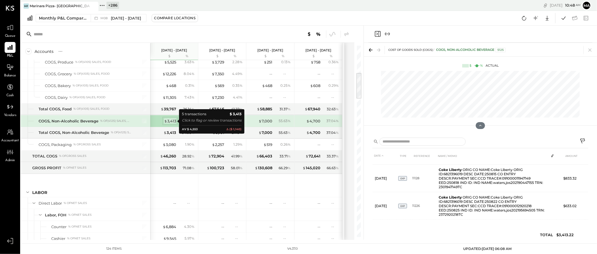
scroll to position [62, 0]
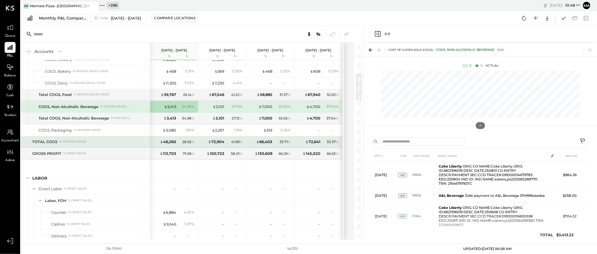
scroll to position [212, 0]
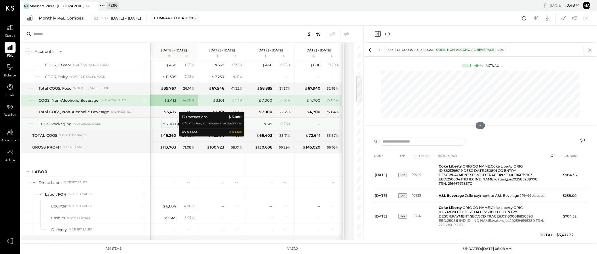
click at [171, 124] on div "$ 3,080" at bounding box center [170, 123] width 14 height 5
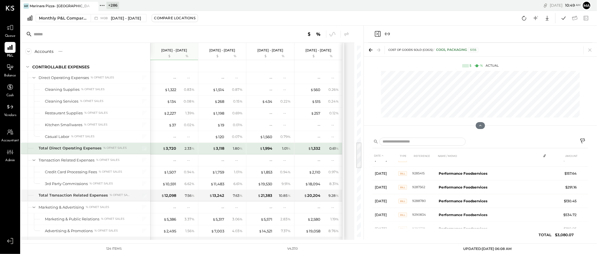
scroll to position [688, 0]
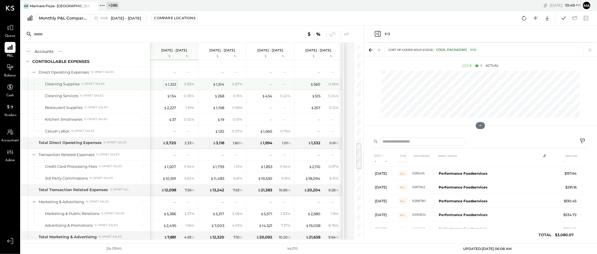
click at [173, 85] on div "$ 1,322" at bounding box center [171, 84] width 12 height 5
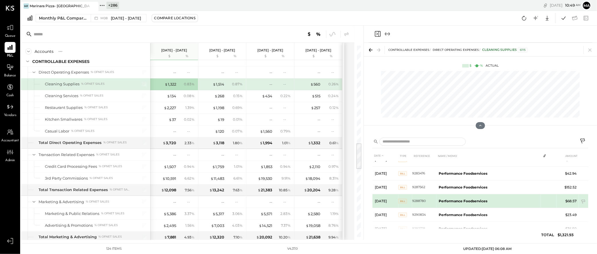
scroll to position [135, 0]
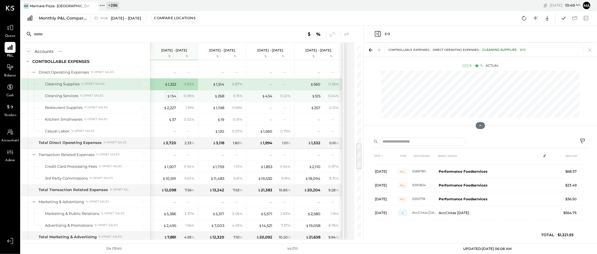
click at [174, 96] on div "$ 134" at bounding box center [171, 96] width 9 height 5
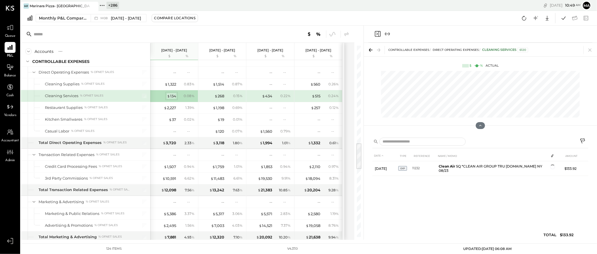
scroll to position [0, 0]
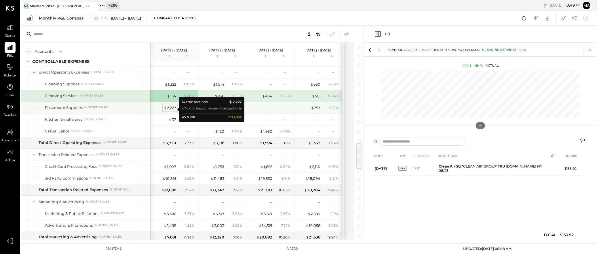
click at [169, 109] on div "$ 2,227" at bounding box center [170, 107] width 12 height 5
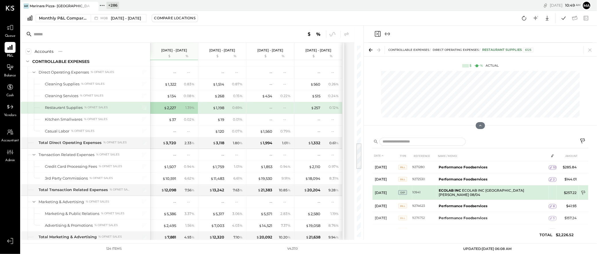
click at [583, 192] on icon at bounding box center [584, 194] width 6 height 6
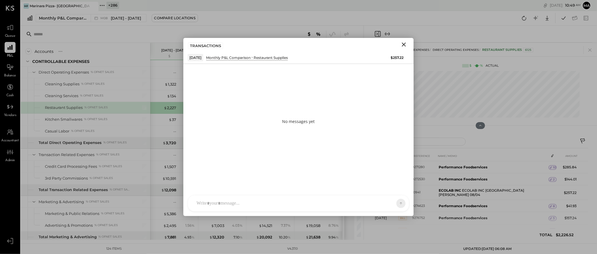
click at [359, 202] on div at bounding box center [298, 204] width 221 height 16
type input "******"
click at [398, 202] on icon at bounding box center [396, 204] width 5 height 6
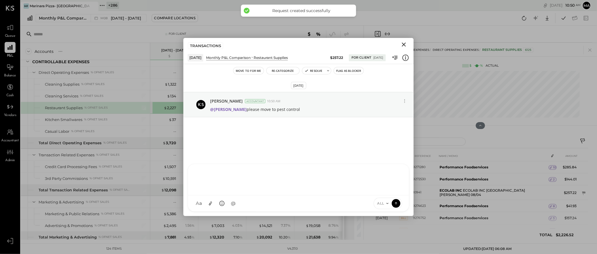
click at [403, 44] on icon "Close" at bounding box center [404, 45] width 4 height 4
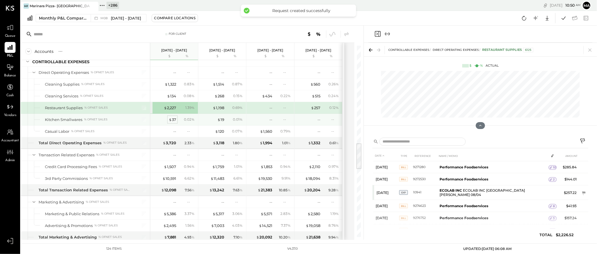
click at [172, 121] on div "$ 37" at bounding box center [172, 119] width 7 height 5
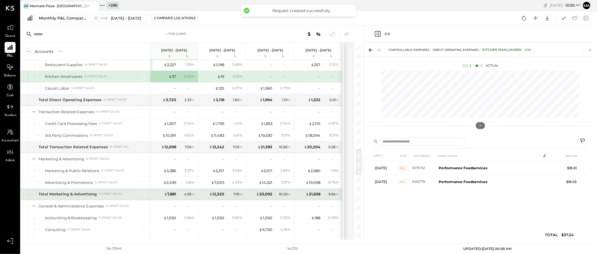
scroll to position [764, 0]
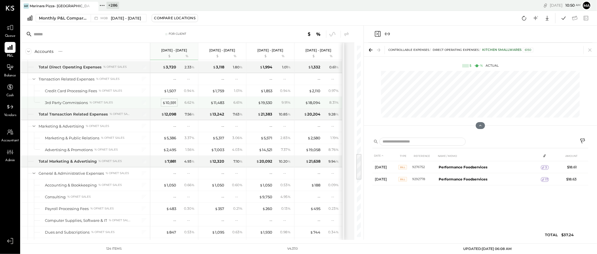
click at [168, 103] on div "$ 10,591" at bounding box center [169, 102] width 14 height 5
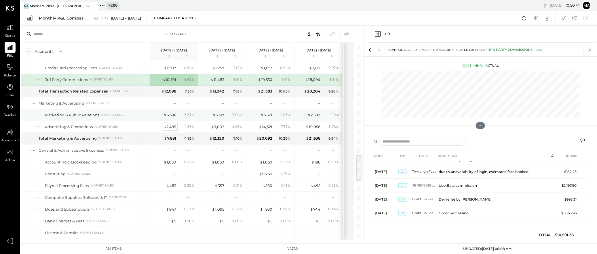
scroll to position [796, 0]
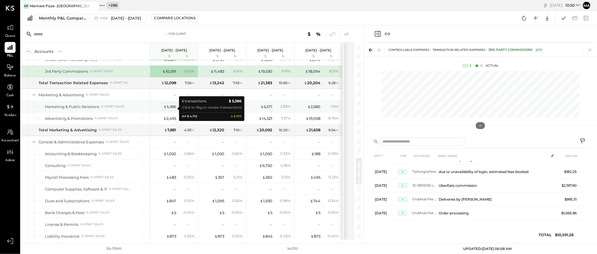
click at [170, 108] on div "$ 5,386" at bounding box center [170, 106] width 13 height 5
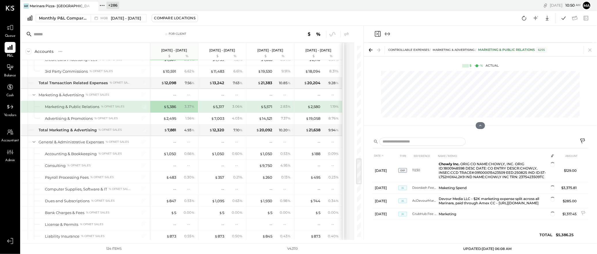
scroll to position [68, 0]
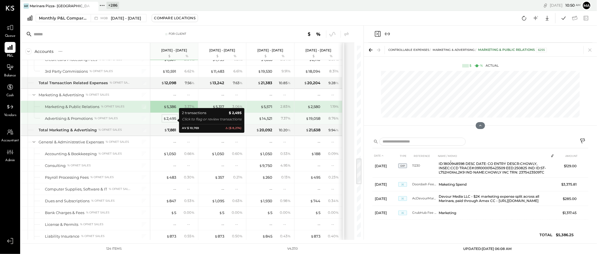
click at [170, 120] on div "$ 2,495" at bounding box center [169, 118] width 13 height 5
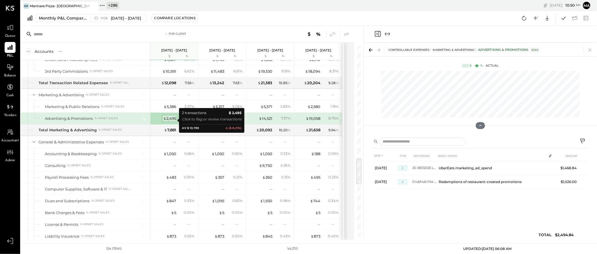
scroll to position [0, 0]
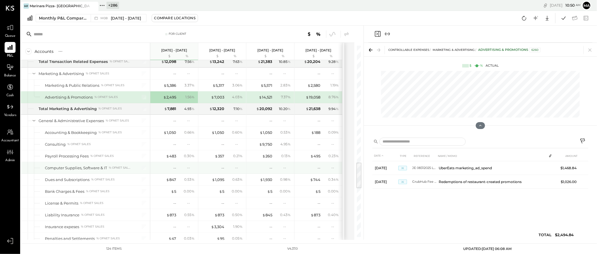
scroll to position [829, 0]
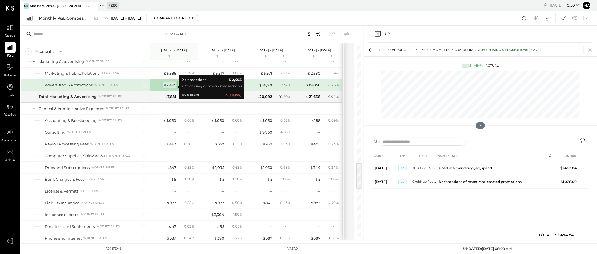
click at [169, 86] on div "$ 2,495" at bounding box center [169, 85] width 13 height 5
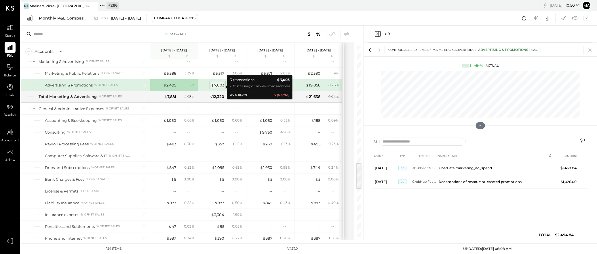
click at [217, 88] on div "$ 7,003" at bounding box center [217, 85] width 13 height 5
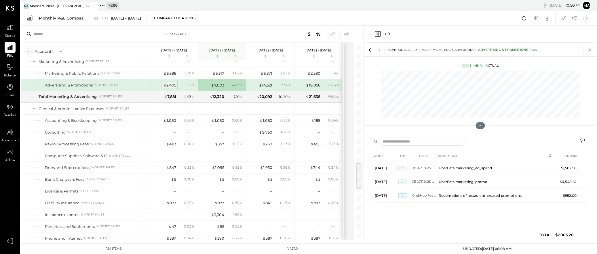
click at [166, 85] on div "$ 2,495" at bounding box center [169, 85] width 13 height 5
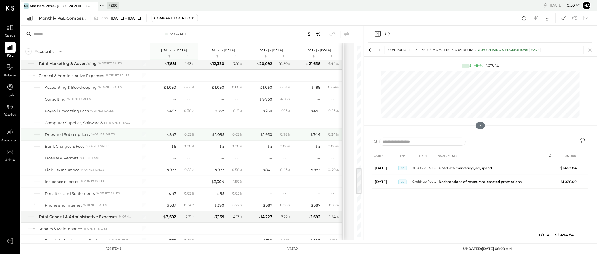
scroll to position [871, 0]
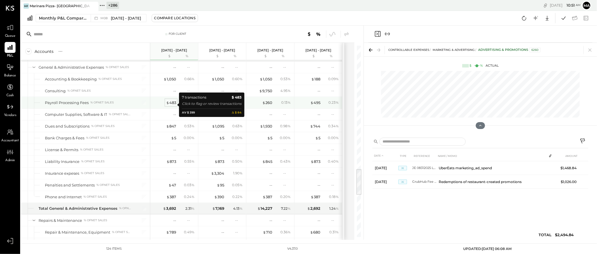
click at [172, 105] on div "$ 483" at bounding box center [171, 102] width 10 height 5
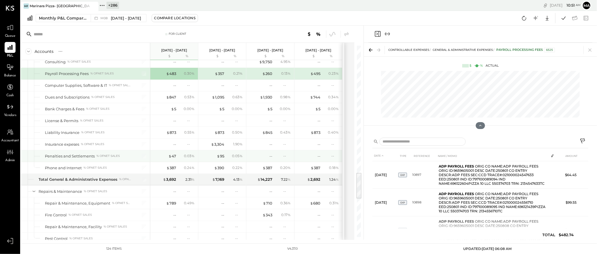
scroll to position [906, 0]
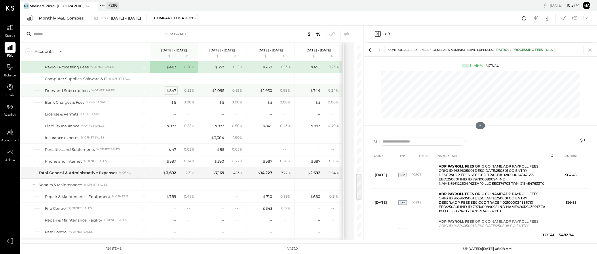
click at [172, 94] on div "$ 847" at bounding box center [171, 90] width 10 height 5
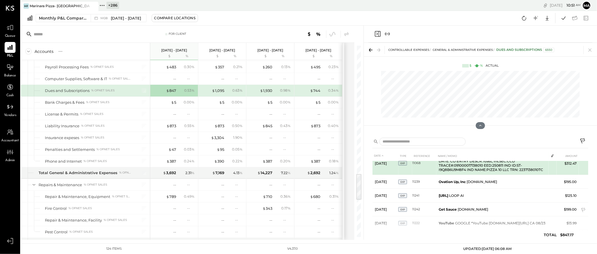
scroll to position [42, 0]
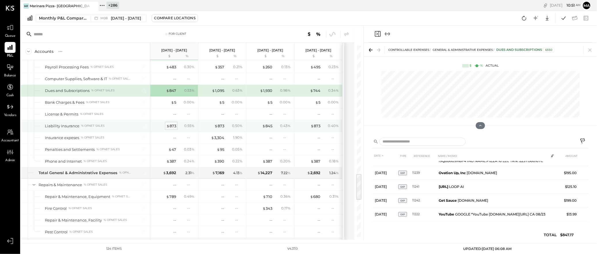
click at [169, 126] on span "$" at bounding box center [167, 126] width 3 height 5
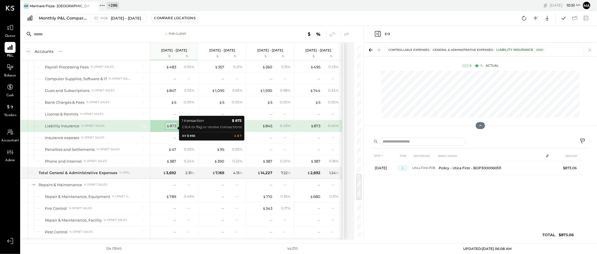
scroll to position [0, 0]
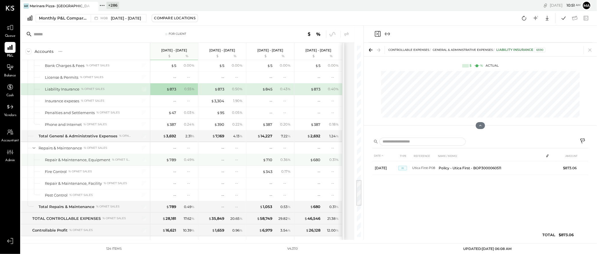
scroll to position [953, 0]
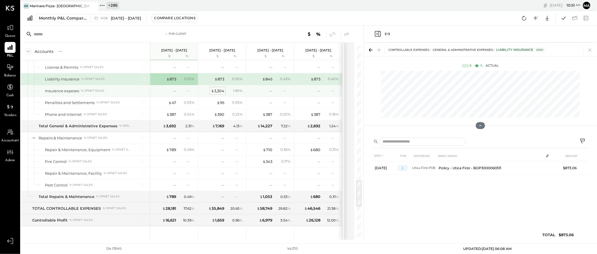
click at [219, 92] on div "$ 3,304" at bounding box center [217, 90] width 13 height 5
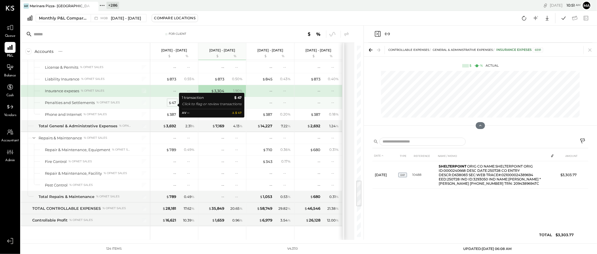
click at [173, 105] on div "$ 47" at bounding box center [172, 102] width 8 height 5
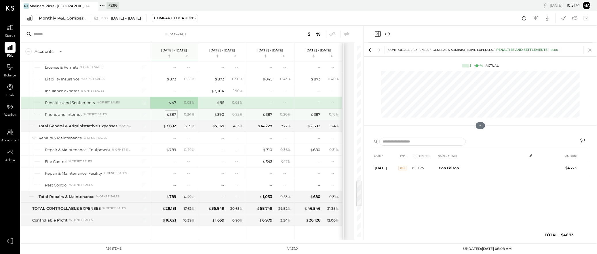
click at [172, 116] on div "$ 387" at bounding box center [171, 114] width 10 height 5
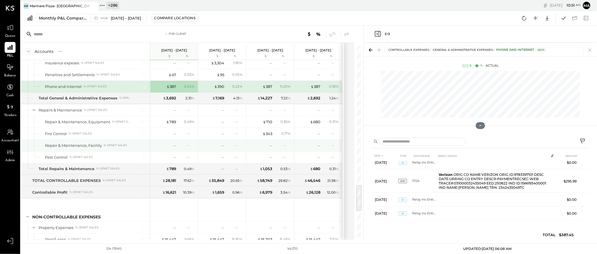
scroll to position [985, 0]
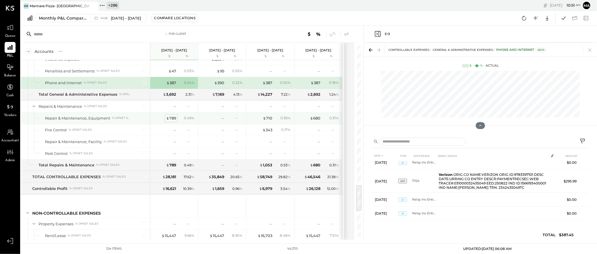
click at [171, 119] on div "$ 789" at bounding box center [171, 118] width 10 height 5
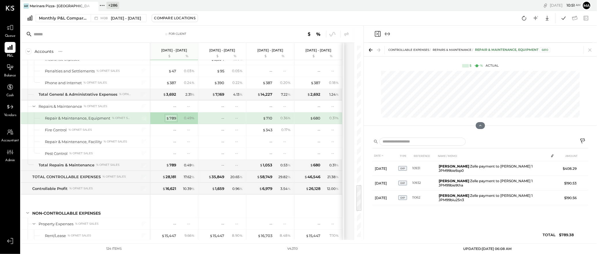
scroll to position [0, 0]
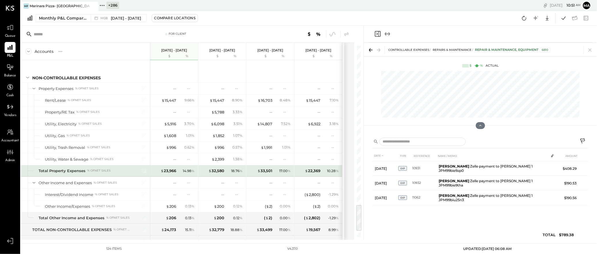
scroll to position [1125, 0]
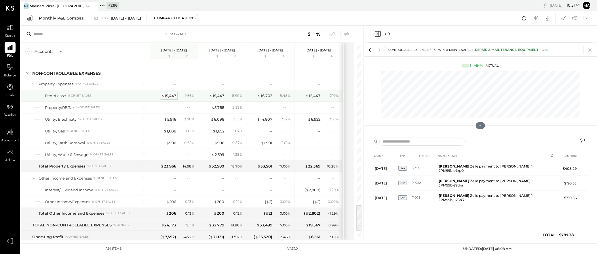
click at [169, 99] on div "$ 15,447" at bounding box center [169, 95] width 15 height 5
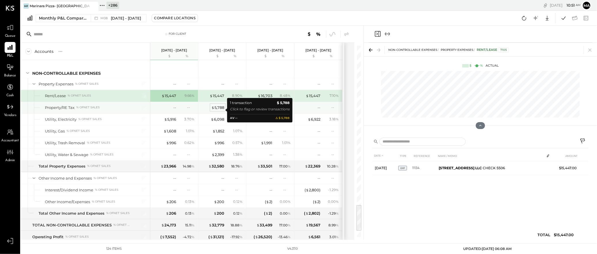
click at [220, 110] on div "$ 5,788" at bounding box center [217, 107] width 13 height 5
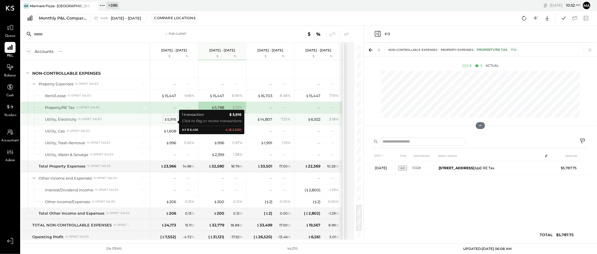
click at [168, 122] on div "$ 5,916" at bounding box center [170, 119] width 12 height 5
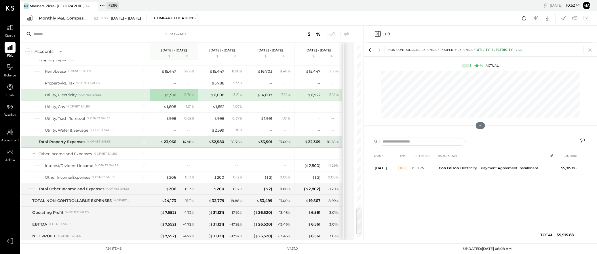
scroll to position [1152, 0]
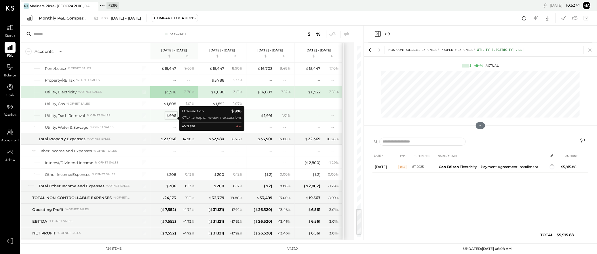
click at [175, 117] on div "$ 996" at bounding box center [171, 115] width 10 height 5
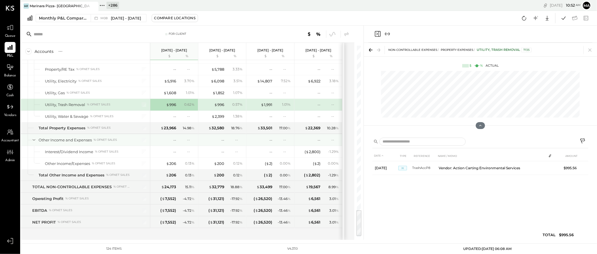
scroll to position [1169, 0]
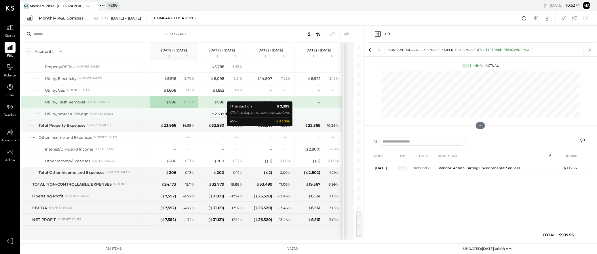
click at [217, 113] on div "$ 2,399" at bounding box center [218, 113] width 13 height 5
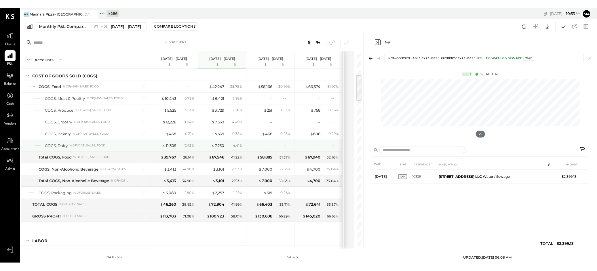
scroll to position [145, 0]
